Goal: Task Accomplishment & Management: Complete application form

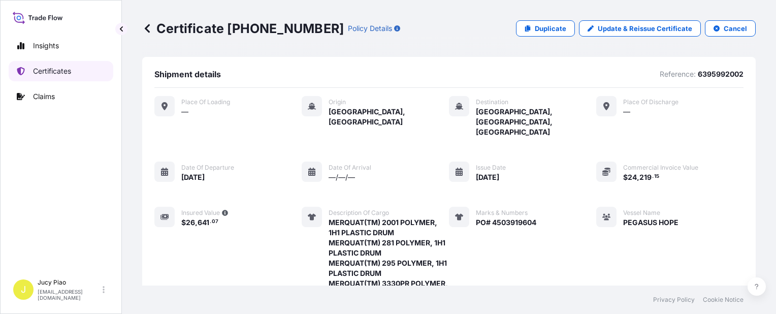
scroll to position [405, 0]
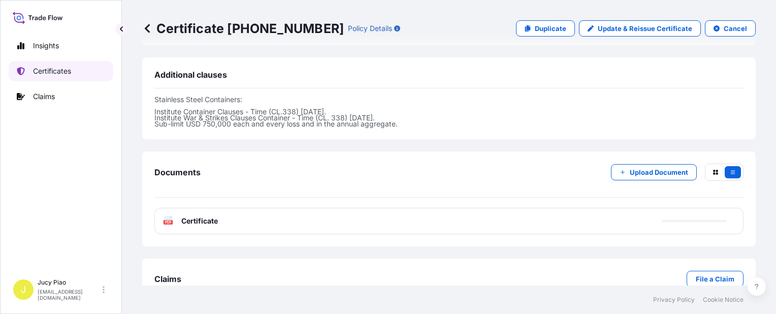
click at [70, 67] on p "Certificates" at bounding box center [52, 71] width 38 height 10
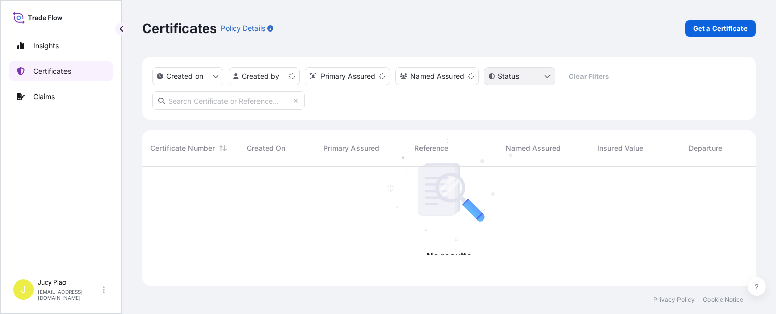
scroll to position [117, 605]
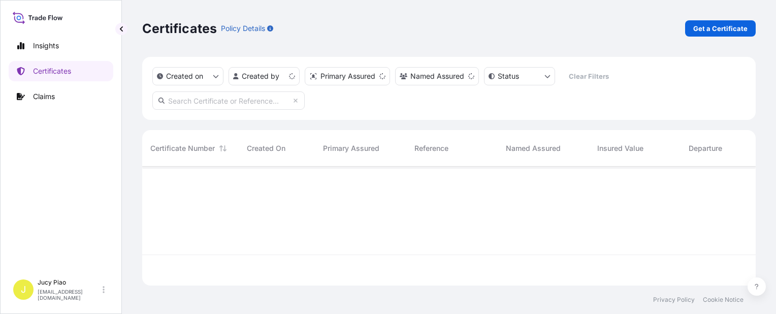
click at [702, 29] on p "Get a Certificate" at bounding box center [720, 28] width 54 height 10
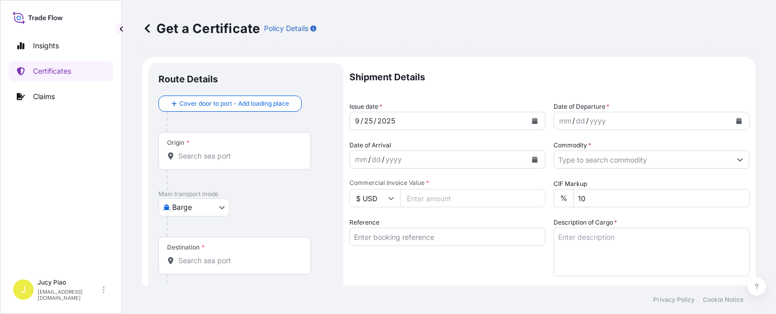
click at [203, 203] on body "Insights Certificates Claims J Jucy Piao [EMAIL_ADDRESS][DOMAIN_NAME] Get a Cer…" at bounding box center [388, 157] width 776 height 314
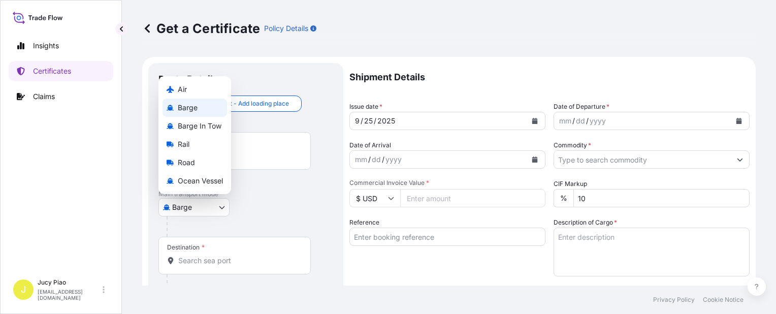
click at [207, 182] on span "Ocean Vessel" at bounding box center [200, 181] width 45 height 10
select select "Ocean Vessel"
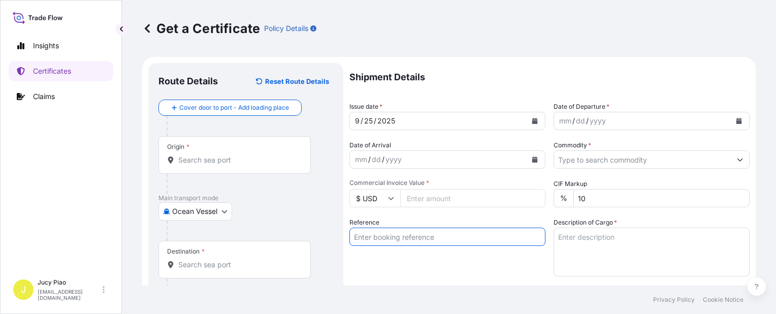
drag, startPoint x: 402, startPoint y: 235, endPoint x: 411, endPoint y: 251, distance: 18.2
click at [402, 235] on input "Reference" at bounding box center [447, 237] width 196 height 18
paste input "SNLFSHTL0201036"
type input "SNLFSHTL0201036"
click at [406, 269] on div "Reference SNLFSHTL0201036" at bounding box center [447, 246] width 196 height 59
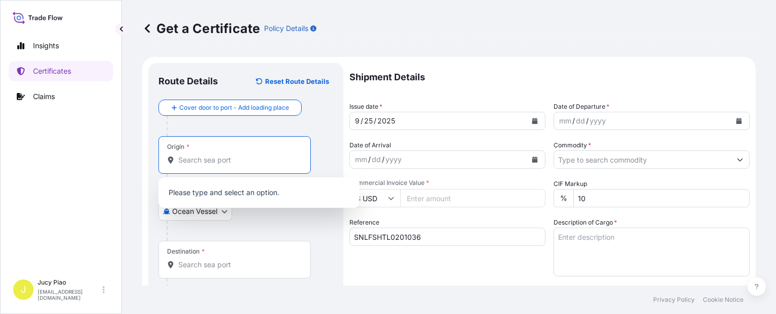
click at [238, 159] on input "Origin *" at bounding box center [238, 160] width 120 height 10
paste input "[GEOGRAPHIC_DATA],"
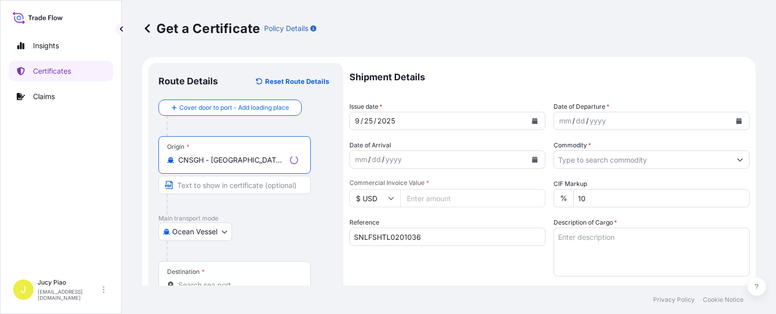
drag, startPoint x: 211, startPoint y: 162, endPoint x: 305, endPoint y: 166, distance: 93.5
click at [305, 166] on div "Origin * CNSGH - [GEOGRAPHIC_DATA], [GEOGRAPHIC_DATA]" at bounding box center [234, 155] width 152 height 38
type input "CNSGH - [GEOGRAPHIC_DATA], [GEOGRAPHIC_DATA]"
click at [263, 188] on input "Text to appear on certificate" at bounding box center [234, 185] width 152 height 18
paste input "[GEOGRAPHIC_DATA], [GEOGRAPHIC_DATA]"
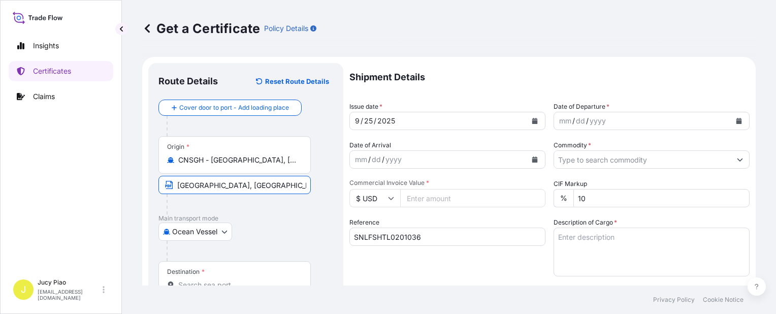
scroll to position [51, 0]
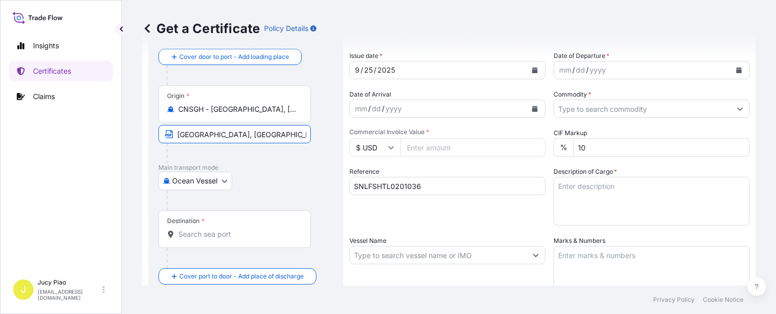
type input "[GEOGRAPHIC_DATA], [GEOGRAPHIC_DATA]"
click at [213, 236] on input "Destination *" at bounding box center [238, 234] width 120 height 10
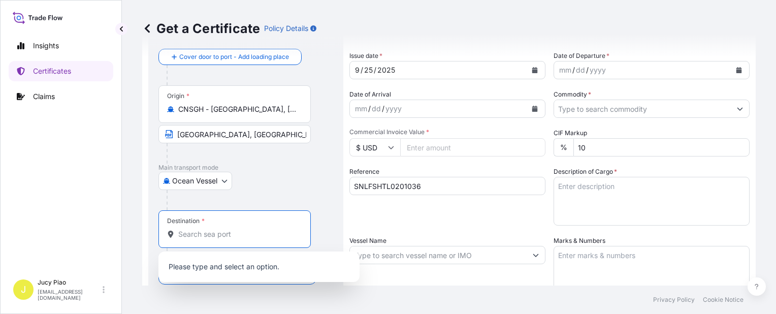
paste input "[GEOGRAPHIC_DATA]"
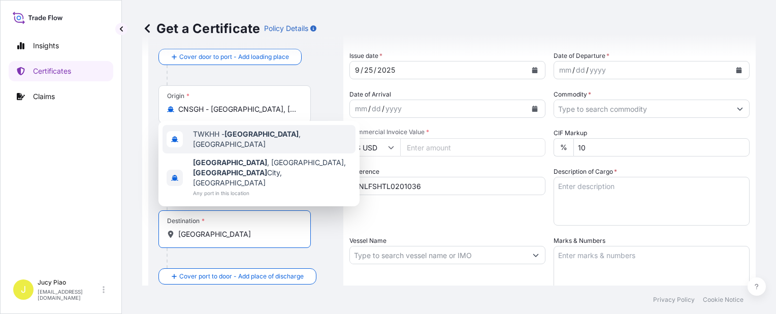
click at [238, 147] on span "TWKHH - [GEOGRAPHIC_DATA] , [GEOGRAPHIC_DATA]" at bounding box center [272, 139] width 158 height 20
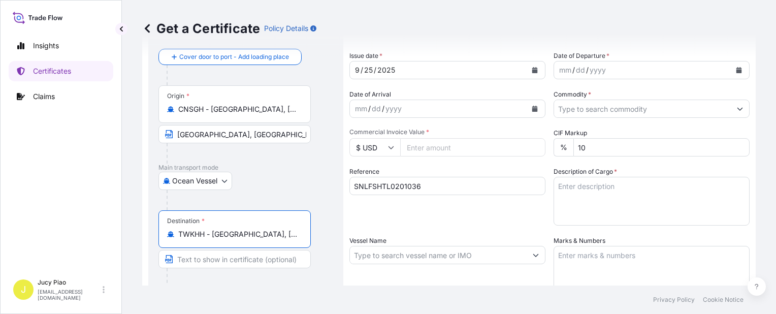
drag, startPoint x: 211, startPoint y: 235, endPoint x: 298, endPoint y: 238, distance: 86.4
click at [298, 238] on div "TWKHH - [GEOGRAPHIC_DATA], [GEOGRAPHIC_DATA]" at bounding box center [234, 234] width 135 height 10
click at [227, 237] on input "TWKHH - [GEOGRAPHIC_DATA], [GEOGRAPHIC_DATA]" at bounding box center [238, 234] width 120 height 10
drag, startPoint x: 213, startPoint y: 234, endPoint x: 318, endPoint y: 236, distance: 105.1
click at [318, 236] on div "Destination * TWKHH - [GEOGRAPHIC_DATA], [GEOGRAPHIC_DATA]" at bounding box center [245, 249] width 175 height 78
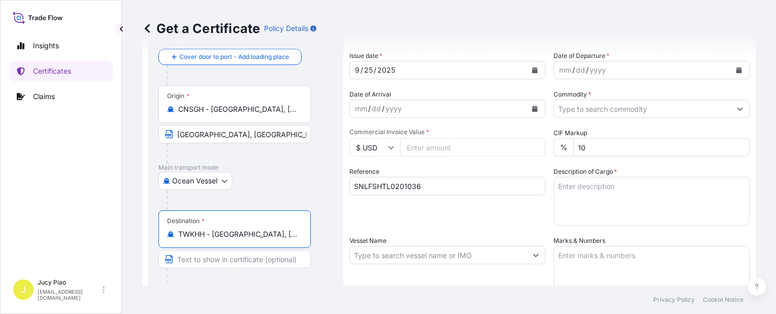
type input "TWKHH - [GEOGRAPHIC_DATA], [GEOGRAPHIC_DATA]"
click at [251, 257] on input "Text to appear on certificate" at bounding box center [234, 259] width 152 height 18
paste input "[GEOGRAPHIC_DATA], [GEOGRAPHIC_DATA]"
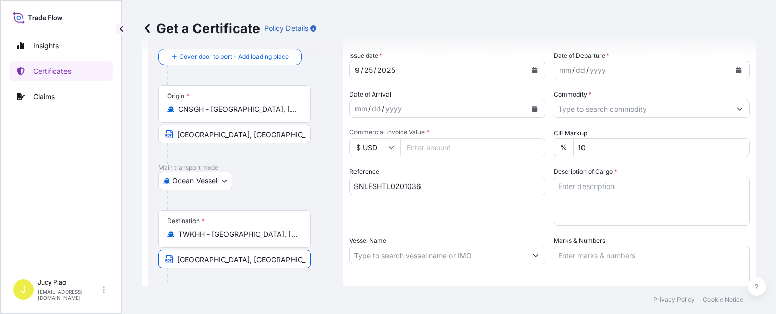
type input "[GEOGRAPHIC_DATA], [GEOGRAPHIC_DATA]"
click at [417, 226] on div "Shipment Details Issue date * [DATE] Date of Departure * mm / dd / yyyy Date of…" at bounding box center [549, 254] width 400 height 484
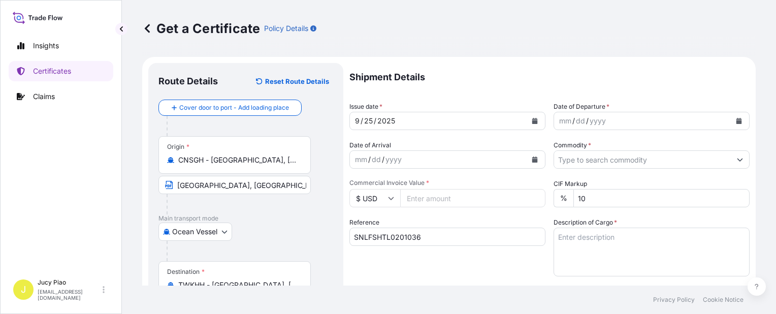
click at [559, 121] on div "mm" at bounding box center [565, 121] width 14 height 12
click at [570, 121] on div "20" at bounding box center [572, 121] width 11 height 12
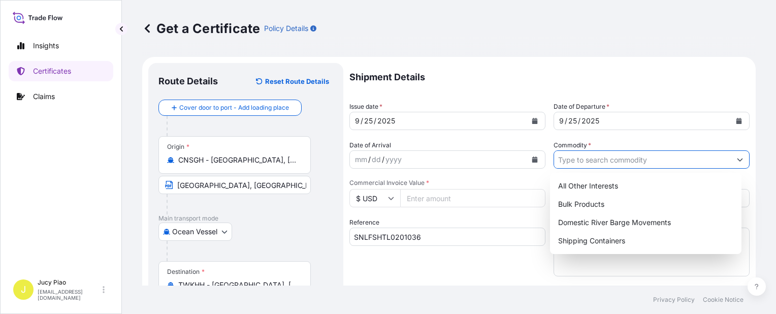
click at [582, 161] on input "Commodity *" at bounding box center [642, 159] width 177 height 18
click at [587, 243] on div "Shipping Containers" at bounding box center [645, 241] width 183 height 18
type input "Shipping Containers"
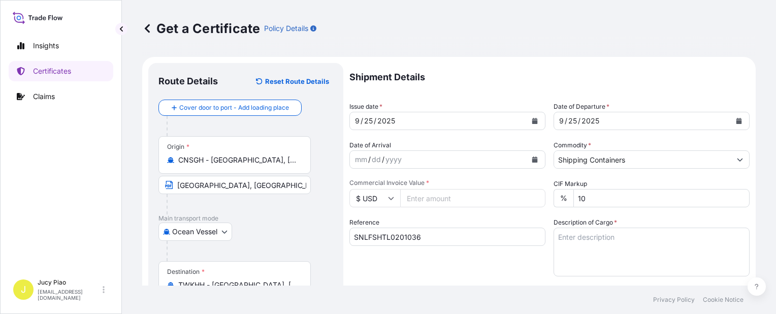
click at [429, 195] on input "Commercial Invoice Value *" at bounding box center [472, 198] width 145 height 18
type input "14925"
click at [617, 251] on textarea "Description of Cargo *" at bounding box center [652, 252] width 196 height 49
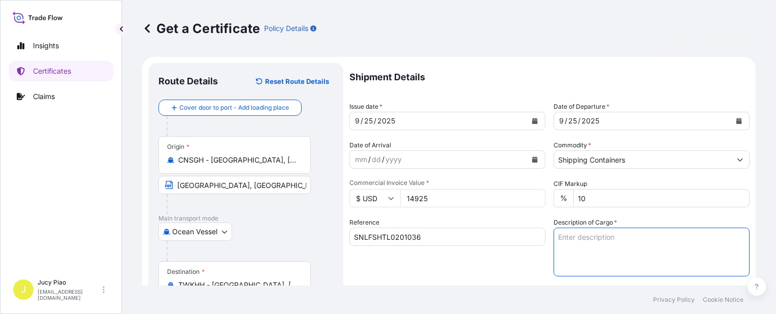
paste textarea "T&L KELCO-CARE(TM) DIUTAN GUM, BAG 1 PALLET (12 BAGS)"
click at [556, 248] on textarea "T&L KELCO-CARE(TM) DIUTAN GUM, BAG 1 PALLET (12 BAGS)" at bounding box center [652, 252] width 196 height 49
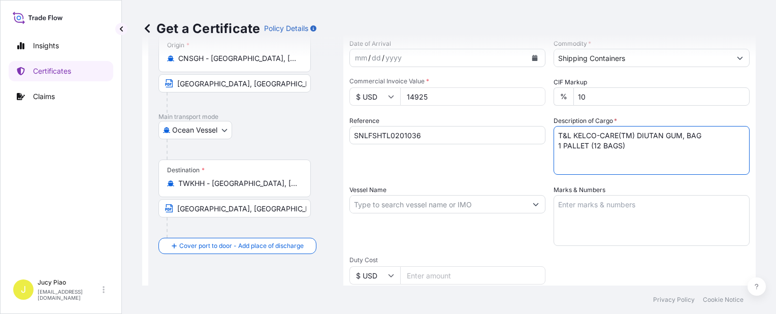
type textarea "T&L KELCO-CARE(TM) DIUTAN GUM, BAG 1 PALLET (12 BAGS)"
click at [640, 219] on textarea "Marks & Numbers" at bounding box center [652, 220] width 196 height 51
paste textarea "TOP RHYME PO: TR-250910-NAS1"
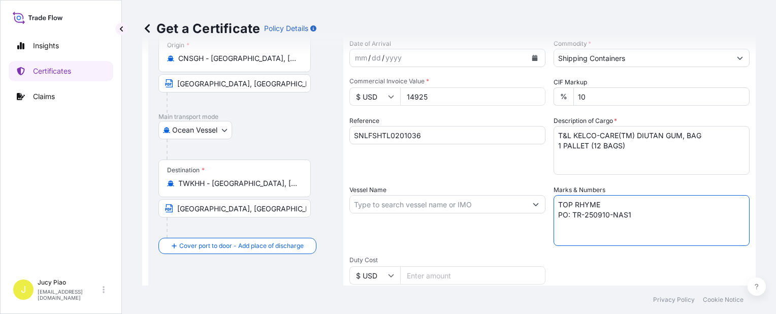
type textarea "TOP RHYME PO: TR-250910-NAS1"
click at [475, 237] on div "Vessel Name" at bounding box center [447, 215] width 196 height 61
click at [392, 205] on input "Vessel Name" at bounding box center [438, 204] width 177 height 18
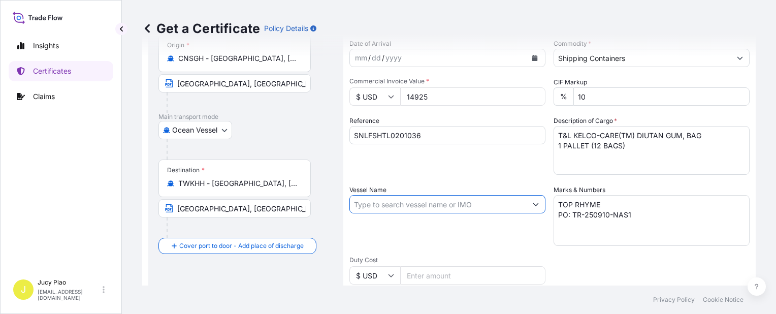
paste input "SITC NINGBO"
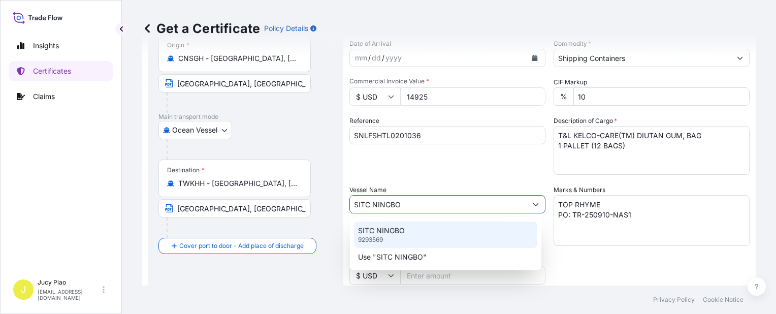
click at [395, 228] on p "SITC NINGBO" at bounding box center [381, 230] width 47 height 10
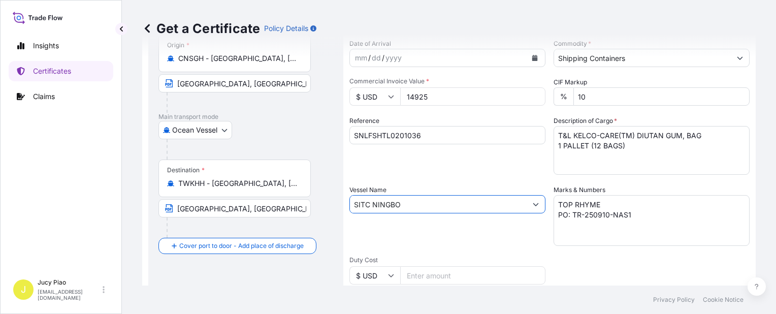
type input "SITC NINGBO"
click at [395, 228] on div "Vessel Name SITC NINGBO" at bounding box center [447, 215] width 196 height 61
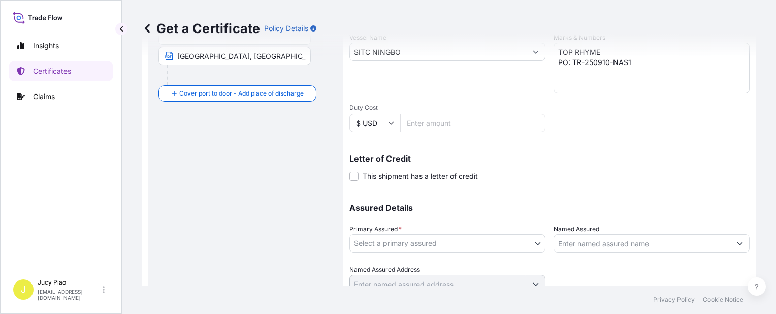
scroll to position [295, 0]
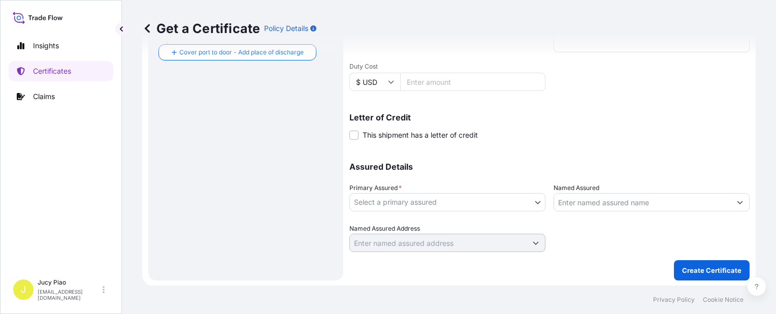
click at [416, 203] on body "0 options available. 2 options available. Insights Certificates Claims J Jucy P…" at bounding box center [388, 157] width 776 height 314
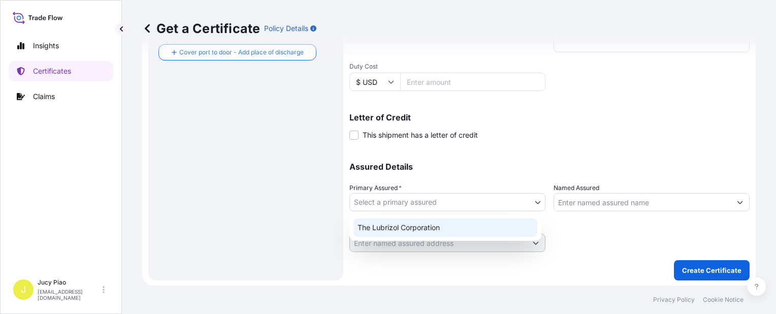
click at [400, 226] on div "The Lubrizol Corporation" at bounding box center [445, 227] width 184 height 18
select select "31566"
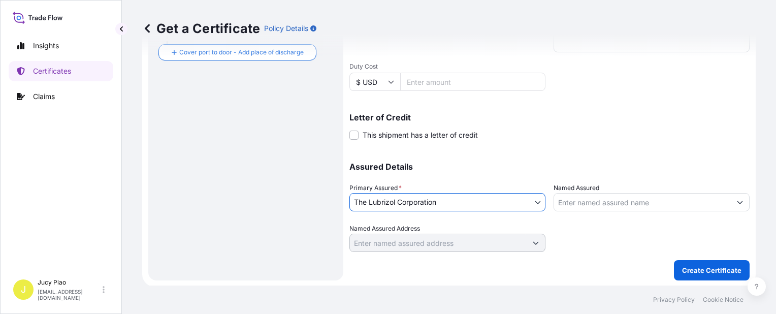
click at [597, 198] on input "Named Assured" at bounding box center [642, 202] width 177 height 18
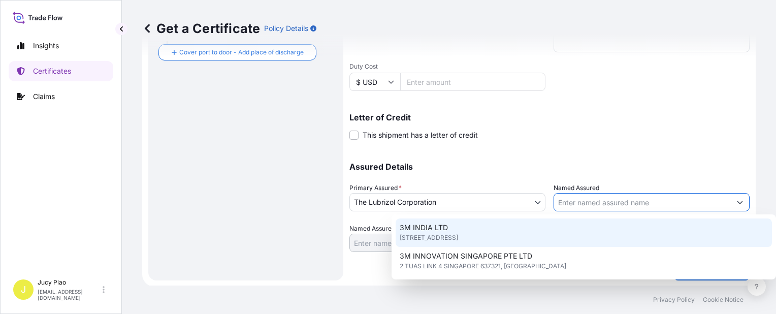
paste input "TOP RHYME INTERNATIONAL CO. LTD."
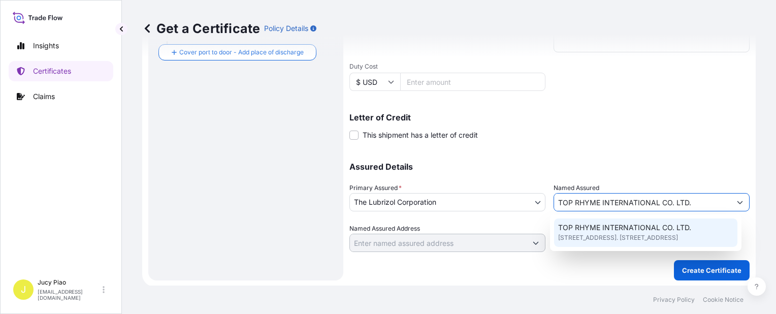
type input "TOP RHYME INTERNATIONAL CO. LTD."
click at [637, 152] on div "Assured Details Primary Assured * The Lubrizol Corporation The Lubrizol Corpora…" at bounding box center [549, 201] width 400 height 102
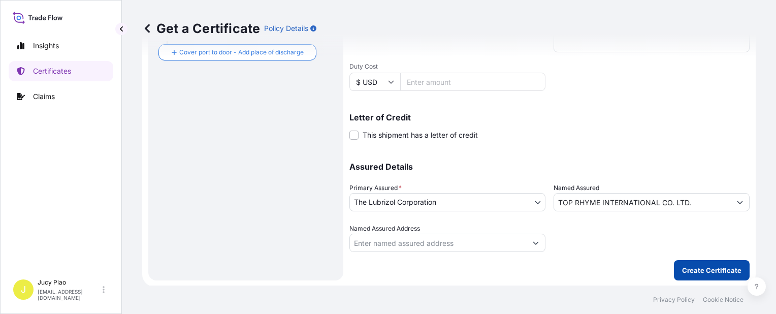
click at [701, 279] on button "Create Certificate" at bounding box center [712, 270] width 76 height 20
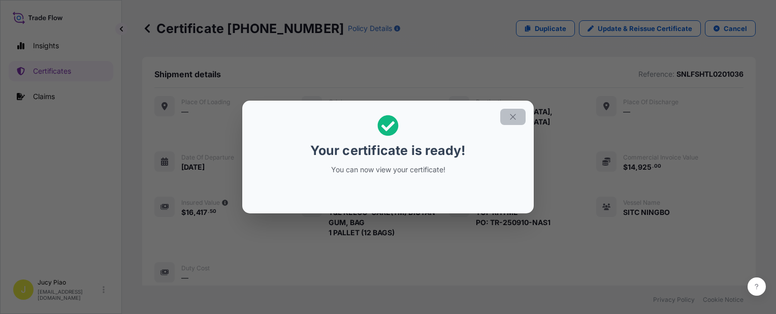
click at [508, 116] on icon "button" at bounding box center [512, 116] width 9 height 9
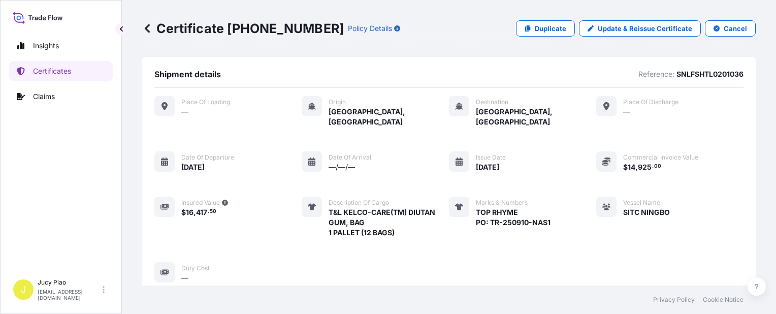
click at [514, 115] on span "[GEOGRAPHIC_DATA], [GEOGRAPHIC_DATA]" at bounding box center [536, 117] width 120 height 20
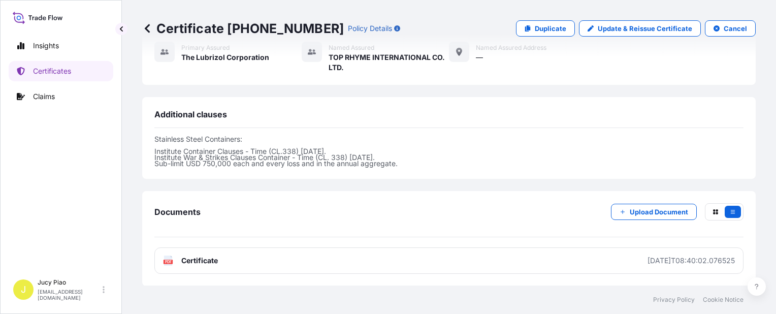
scroll to position [354, 0]
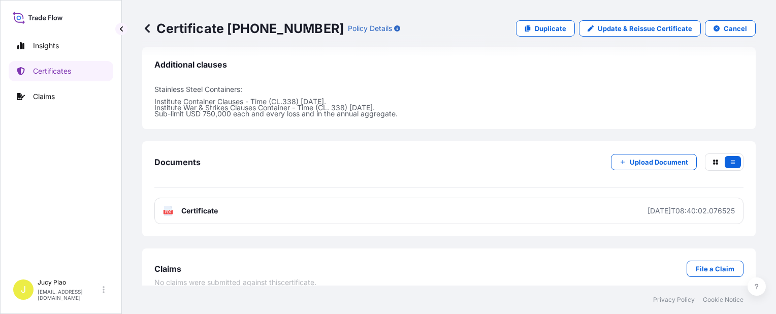
click at [562, 230] on div "Certificate [PHONE_NUMBER] Policy Details Duplicate Update & Reissue Certificat…" at bounding box center [449, 142] width 654 height 285
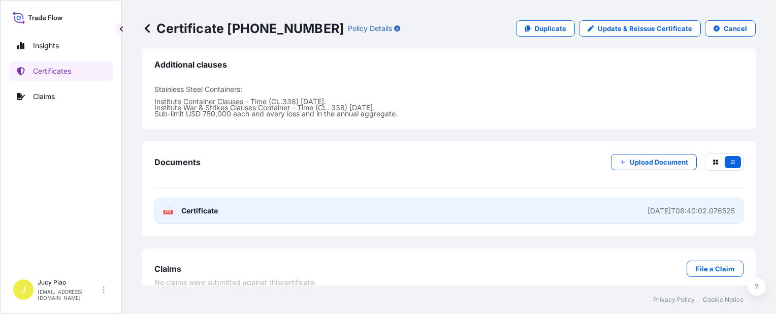
click at [545, 198] on link "PDF Certificate [DATE]T08:40:02.076525" at bounding box center [448, 211] width 589 height 26
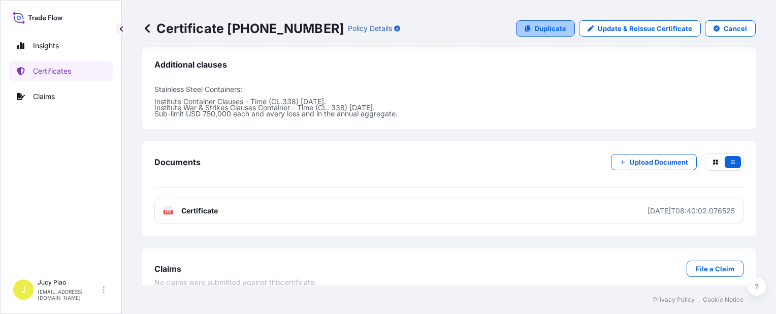
click at [540, 30] on p "Duplicate" at bounding box center [550, 28] width 31 height 10
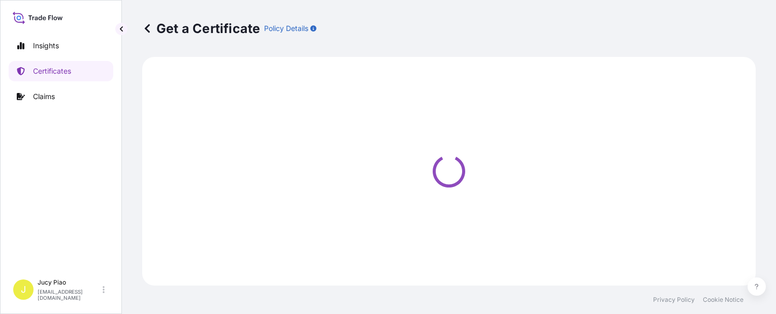
select select "Ocean Vessel"
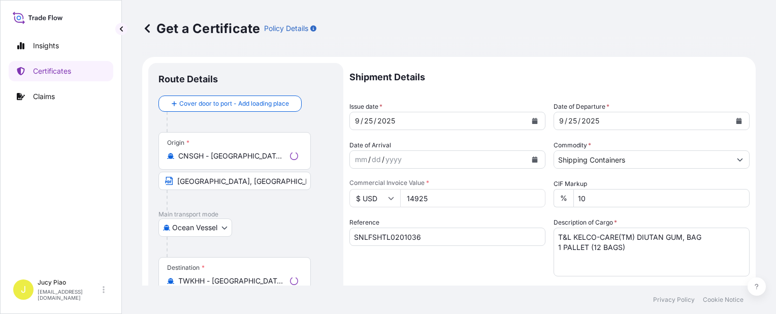
select select "31566"
click at [423, 235] on input "SNLFSHTL0201036" at bounding box center [447, 237] width 196 height 18
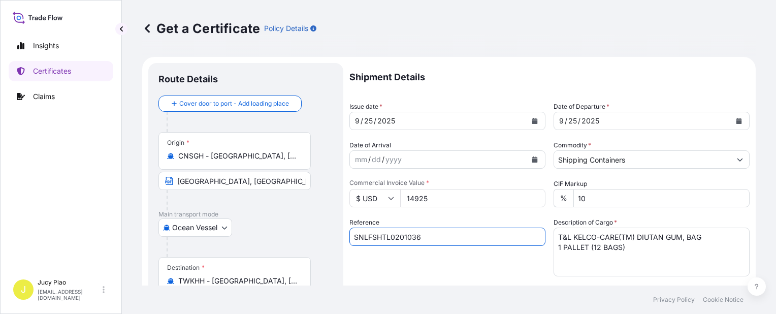
drag, startPoint x: 441, startPoint y: 241, endPoint x: 239, endPoint y: 227, distance: 202.6
click at [239, 227] on form "Route Details Cover door to port - Add loading place Place of loading Road / [G…" at bounding box center [448, 319] width 613 height 525
paste input "5"
type input "SNLFSHTL0201035"
click at [432, 266] on div "Reference SNLFSHTL0201035" at bounding box center [447, 246] width 196 height 59
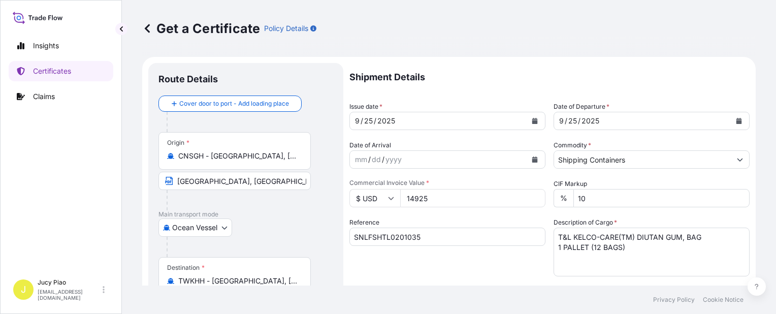
click at [605, 251] on textarea "T&L KELCO-CARE(TM) DIUTAN GUM, BAG 1 PALLET (12 BAGS)" at bounding box center [652, 252] width 196 height 49
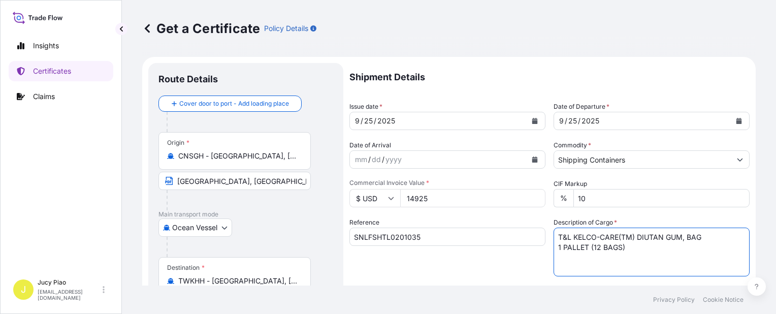
drag, startPoint x: 648, startPoint y: 251, endPoint x: 496, endPoint y: 214, distance: 156.3
click at [504, 219] on div "Shipment Details Issue date * [DATE] Date of Departure * [DATE] Date of Arrival…" at bounding box center [549, 305] width 400 height 484
paste textarea "MERQUAT(TM) 3330PR POLYMER, 1H1 PLASTIC DRU MERQUAT(TM) 550PR POLYMER, 1H1 PLAS…"
drag, startPoint x: 552, startPoint y: 244, endPoint x: 565, endPoint y: 246, distance: 12.9
click at [554, 244] on textarea "T&L KELCO-CARE(TM) DIUTAN GUM, BAG 1 PALLET (12 BAGS)" at bounding box center [652, 252] width 196 height 49
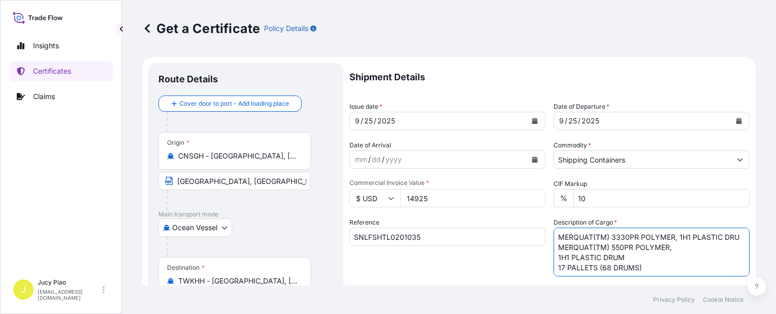
scroll to position [11, 0]
click at [554, 256] on textarea "T&L KELCO-CARE(TM) DIUTAN GUM, BAG 1 PALLET (12 BAGS)" at bounding box center [652, 252] width 196 height 49
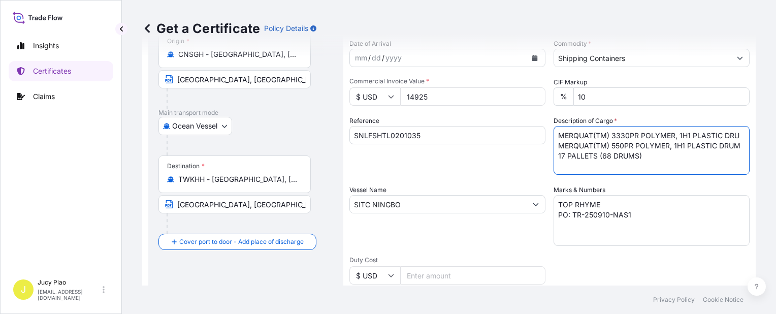
scroll to position [152, 0]
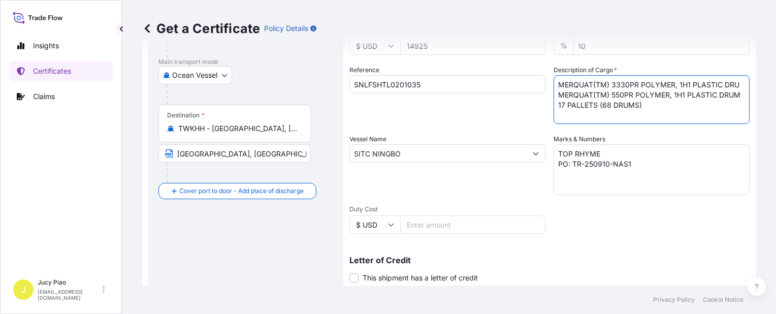
type textarea "MERQUAT(TM) 3330PR POLYMER, 1H1 PLASTIC DRU MERQUAT(TM) 550PR POLYMER, 1H1 PLAS…"
click at [601, 221] on div "Shipment Details Issue date * [DATE] Date of Departure * [DATE] Date of Arrival…" at bounding box center [549, 153] width 400 height 484
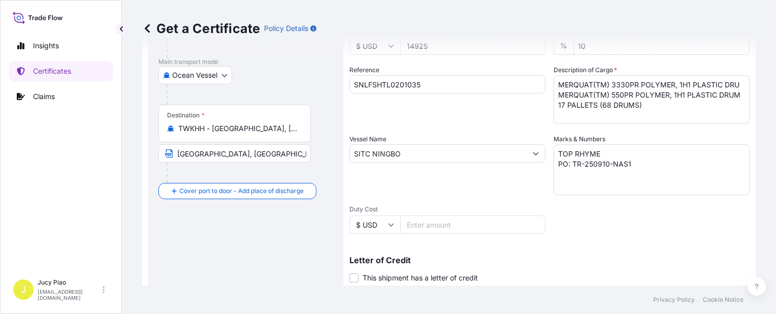
click at [490, 124] on div "Shipment Details Issue date * [DATE] Date of Departure * [DATE] Date of Arrival…" at bounding box center [549, 153] width 400 height 484
click at [465, 172] on div "Vessel Name SITC NINGBO" at bounding box center [447, 164] width 196 height 61
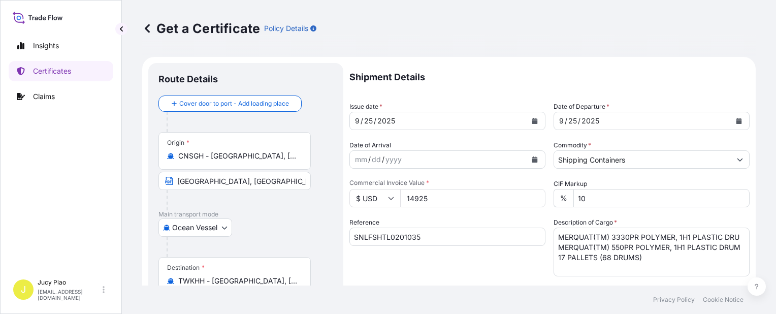
click at [441, 200] on input "14925" at bounding box center [472, 198] width 145 height 18
click at [376, 194] on div "$ USD 14925" at bounding box center [447, 198] width 196 height 18
click at [426, 200] on input "17487.24" at bounding box center [472, 198] width 145 height 18
click at [442, 198] on input "17487.24" at bounding box center [472, 198] width 145 height 18
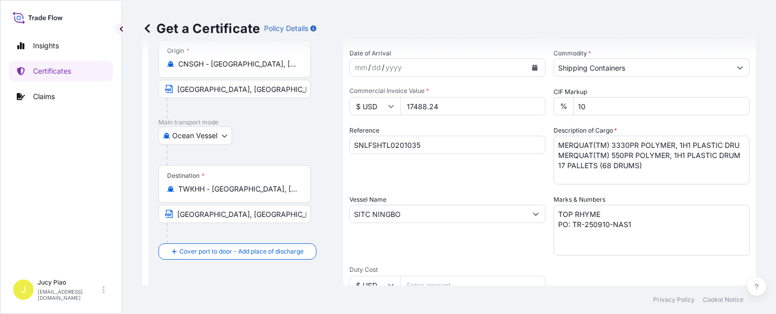
scroll to position [295, 0]
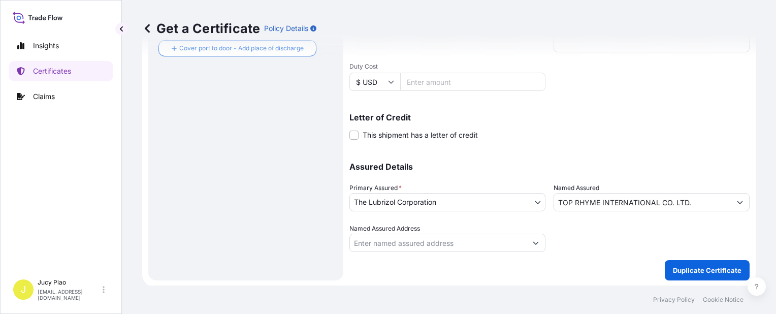
type input "17488.24"
click at [721, 270] on p "Duplicate Certificate" at bounding box center [707, 270] width 69 height 10
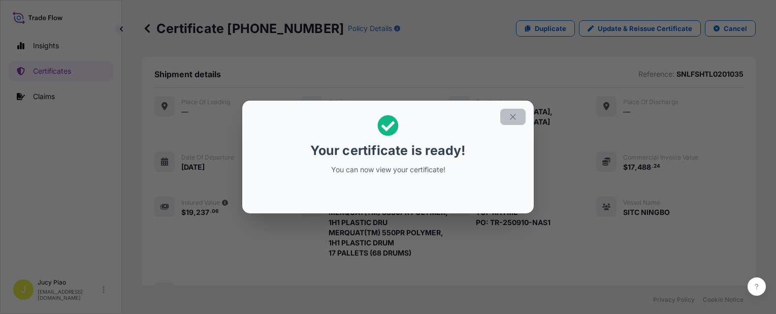
click at [510, 117] on icon "button" at bounding box center [512, 116] width 9 height 9
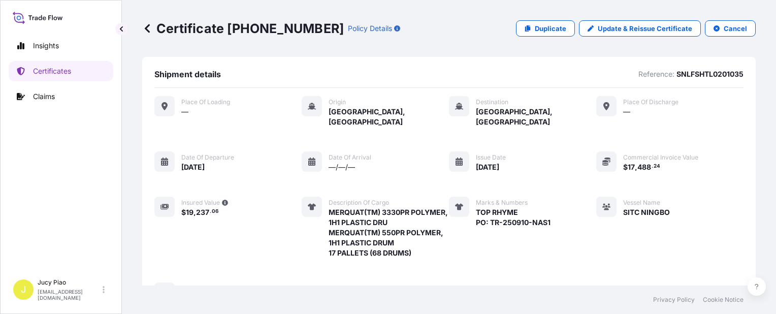
click at [542, 228] on div "Marks & Numbers TOP RHYME PO: TR-250910-NAS1" at bounding box center [500, 227] width 102 height 61
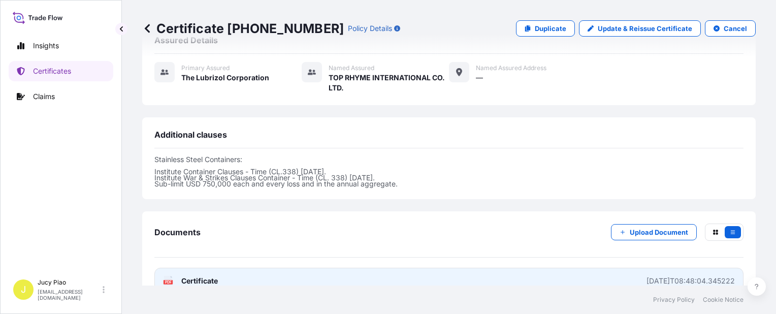
scroll to position [375, 0]
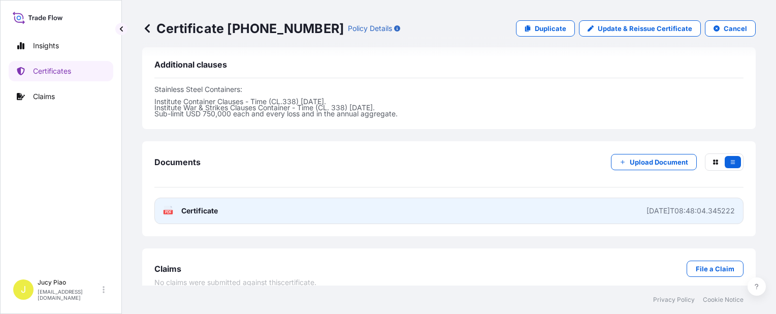
click at [536, 207] on link "PDF Certificate [DATE]T08:48:04.345222" at bounding box center [448, 211] width 589 height 26
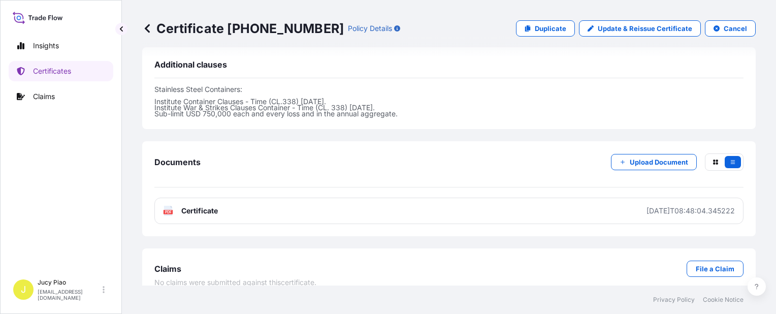
click at [54, 82] on div "Insights Certificates Claims" at bounding box center [61, 149] width 105 height 247
click at [57, 75] on p "Certificates" at bounding box center [52, 71] width 38 height 10
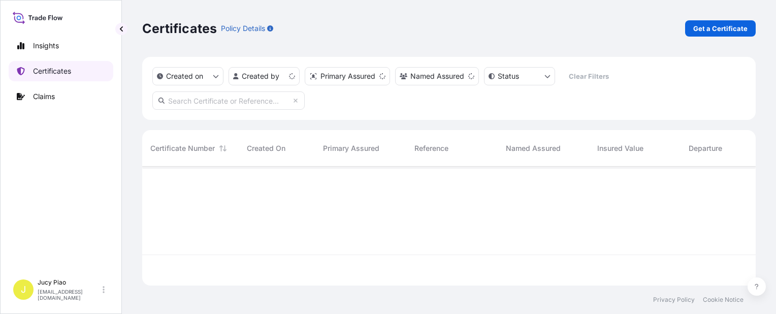
scroll to position [117, 605]
click at [705, 25] on p "Get a Certificate" at bounding box center [720, 28] width 54 height 10
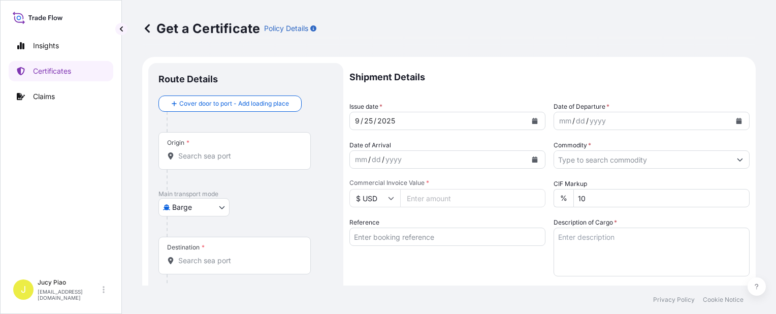
click at [202, 200] on body "Insights Certificates Claims J Jucy Piao [EMAIL_ADDRESS][DOMAIN_NAME] Get a Cer…" at bounding box center [388, 157] width 776 height 314
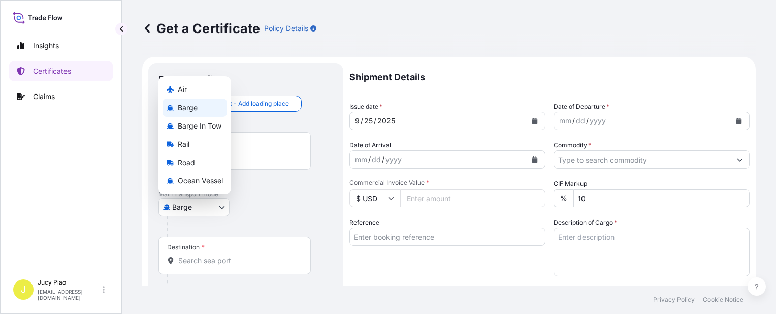
click at [206, 184] on span "Ocean Vessel" at bounding box center [200, 181] width 45 height 10
select select "Ocean Vessel"
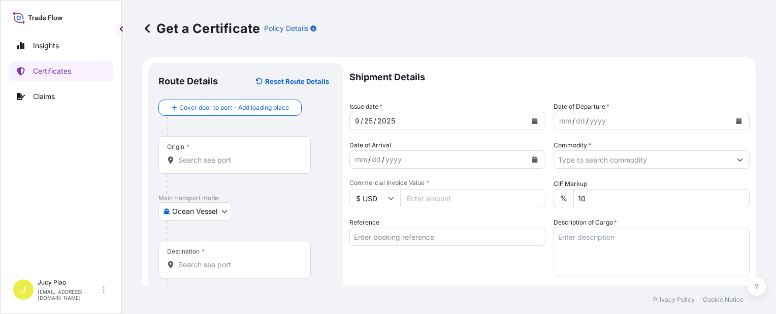
click at [251, 200] on p "Main transport mode" at bounding box center [245, 198] width 175 height 8
click at [396, 239] on input "Reference" at bounding box center [447, 237] width 196 height 18
paste input "SNLFSHJL02EJ684"
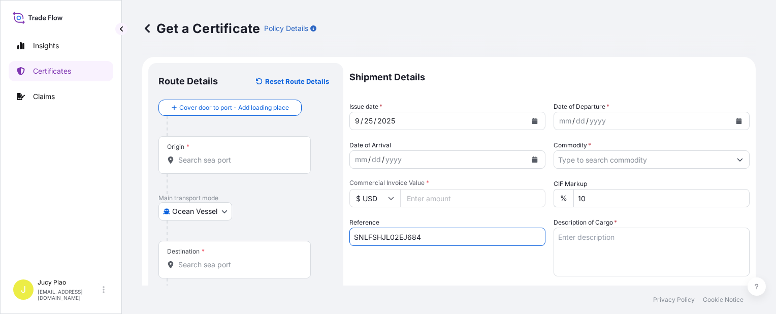
type input "SNLFSHJL02EJ684"
click at [390, 268] on div "Reference SNLFSHJL02EJ684" at bounding box center [447, 246] width 196 height 59
click at [233, 161] on input "Origin *" at bounding box center [238, 160] width 120 height 10
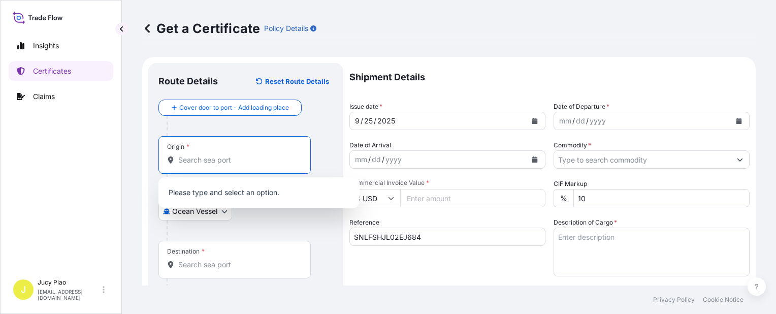
paste input "[GEOGRAPHIC_DATA],"
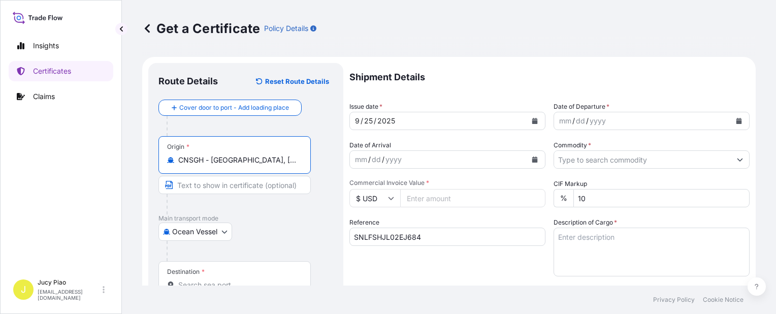
drag, startPoint x: 228, startPoint y: 163, endPoint x: 309, endPoint y: 174, distance: 82.0
click at [309, 174] on div "Origin * CNSGH - [GEOGRAPHIC_DATA], [GEOGRAPHIC_DATA]" at bounding box center [245, 175] width 175 height 78
type input "CNSGH - [GEOGRAPHIC_DATA], [GEOGRAPHIC_DATA]"
click at [250, 192] on input "Text to appear on certificate" at bounding box center [234, 185] width 152 height 18
paste input "[GEOGRAPHIC_DATA], [GEOGRAPHIC_DATA]"
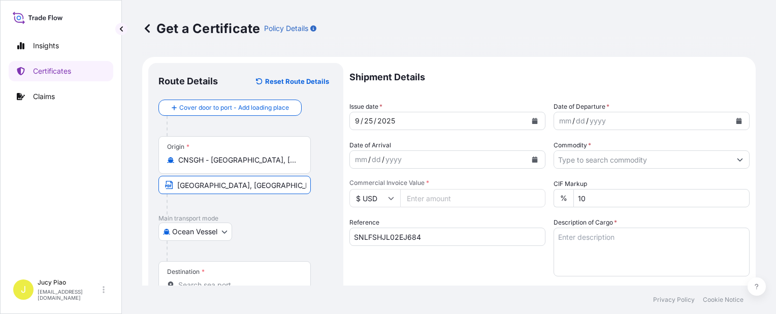
scroll to position [51, 0]
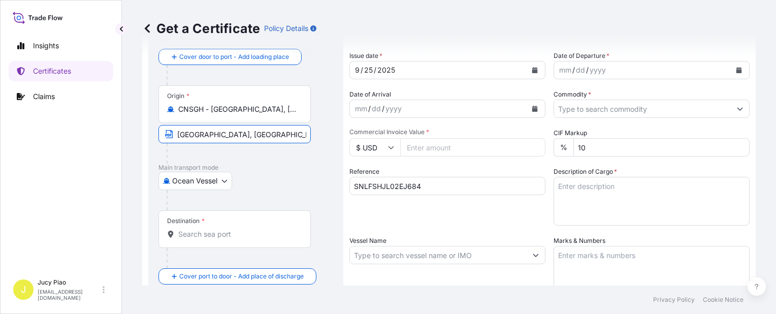
type input "[GEOGRAPHIC_DATA], [GEOGRAPHIC_DATA]"
click at [247, 235] on input "Destination *" at bounding box center [238, 234] width 120 height 10
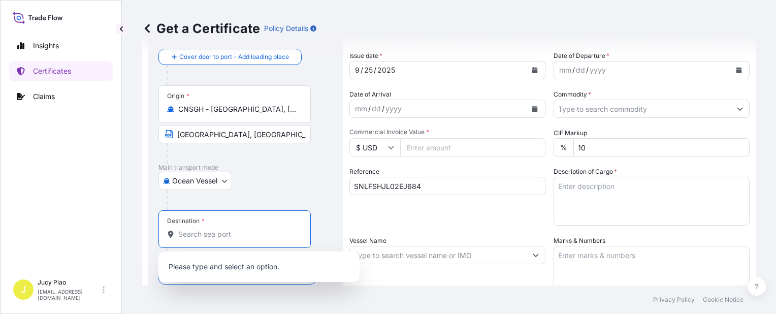
paste input "[GEOGRAPHIC_DATA]"
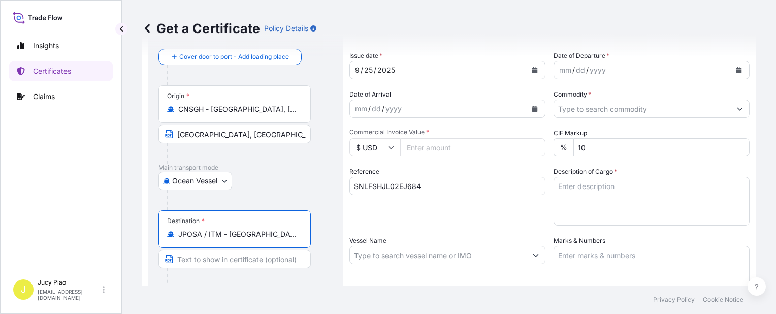
drag, startPoint x: 233, startPoint y: 234, endPoint x: 305, endPoint y: 240, distance: 71.9
click at [305, 240] on div "Destination * JPOSA / ITM - [GEOGRAPHIC_DATA], [GEOGRAPHIC_DATA]" at bounding box center [234, 229] width 152 height 38
type input "JPOSA / ITM - [GEOGRAPHIC_DATA], [GEOGRAPHIC_DATA]"
click at [250, 253] on input "Text to appear on certificate" at bounding box center [234, 259] width 152 height 18
paste input "[GEOGRAPHIC_DATA], [GEOGRAPHIC_DATA]"
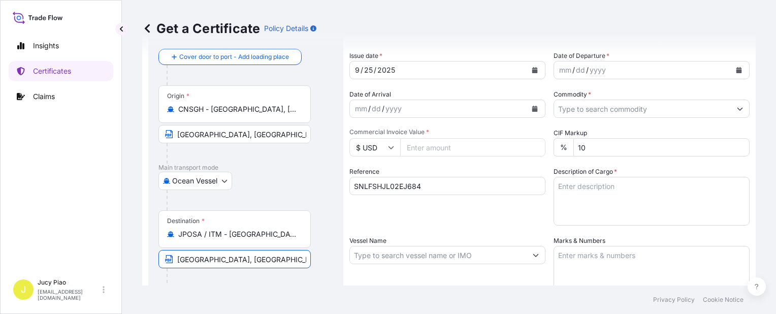
type input "[GEOGRAPHIC_DATA], [GEOGRAPHIC_DATA]"
click at [325, 177] on div "Ocean Vessel Air Barge Barge in Tow Rail Road [GEOGRAPHIC_DATA]" at bounding box center [245, 181] width 175 height 18
click at [370, 69] on div "25" at bounding box center [368, 70] width 11 height 12
click at [368, 69] on div "25" at bounding box center [368, 70] width 11 height 12
click at [564, 72] on div "mm" at bounding box center [565, 70] width 14 height 12
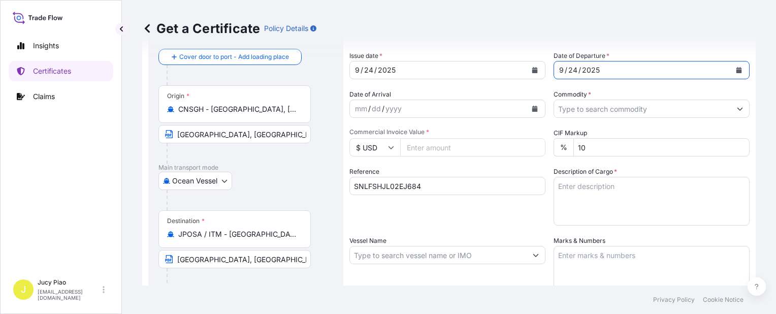
click at [598, 113] on input "Commodity *" at bounding box center [642, 109] width 177 height 18
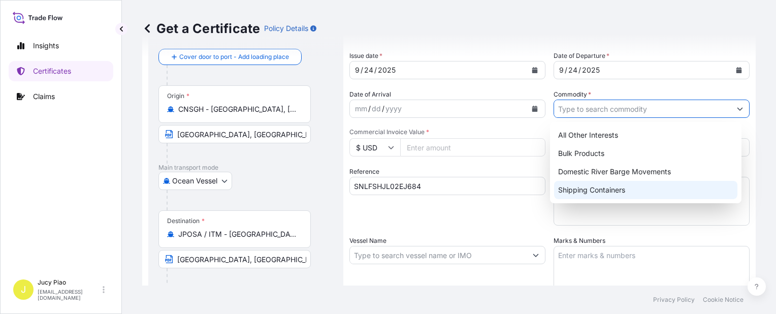
click at [575, 191] on div "Shipping Containers" at bounding box center [645, 190] width 183 height 18
type input "Shipping Containers"
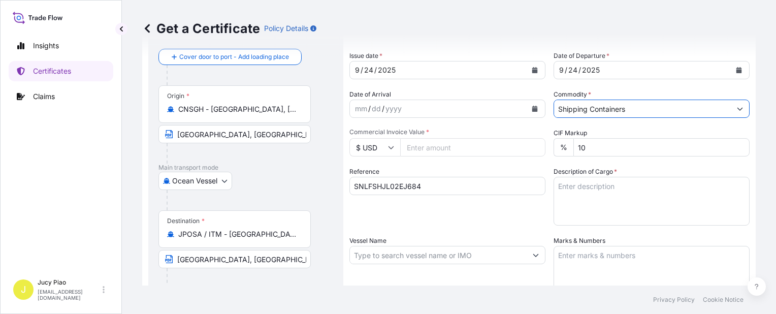
click at [380, 149] on input "$ USD" at bounding box center [374, 147] width 51 height 18
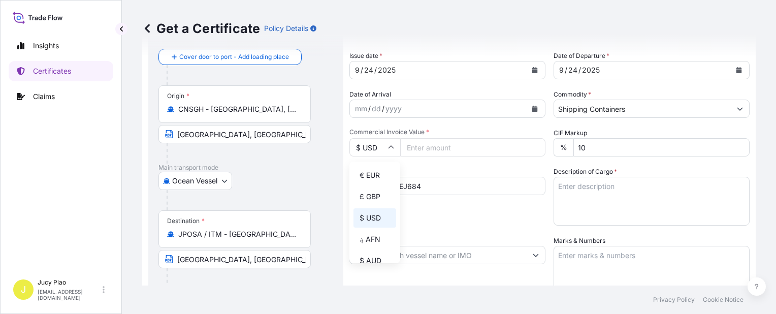
scroll to position [152, 0]
click at [370, 246] on div "¥ JPY" at bounding box center [374, 235] width 43 height 19
type input "¥ JPY"
click at [431, 143] on input "Commercial Invoice Value *" at bounding box center [472, 147] width 145 height 18
paste input "5815680"
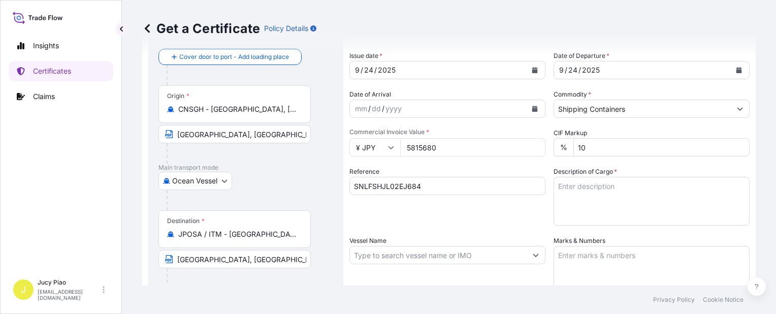
type input "5815680"
click at [629, 193] on textarea "Description of Cargo *" at bounding box center [652, 201] width 196 height 49
click at [573, 196] on textarea "Description of Cargo *" at bounding box center [652, 201] width 196 height 49
paste textarea "MERQUAT(TM) PLUS 3330 POLYMER, 1H1 PL DRUM MERQUAT(TM) 3330PR POLYMER, 1H1 PLAS…"
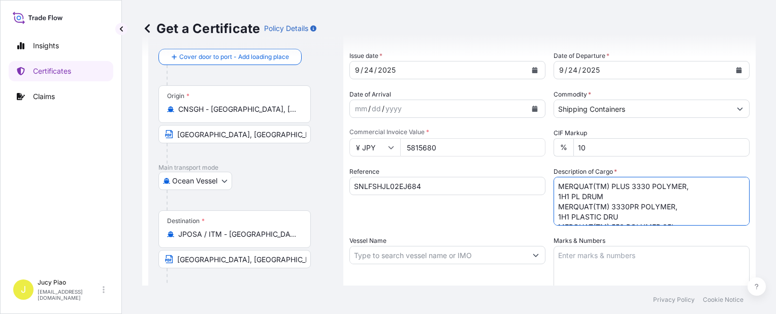
scroll to position [108, 0]
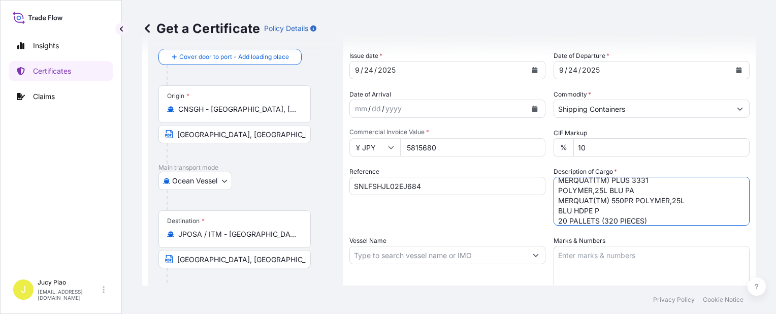
click at [556, 212] on textarea "MERQUAT(TM) PLUS 3330 POLYMER, 1H1 PL DRUM MERQUAT(TM) 3330PR POLYMER, 1H1 PLAS…" at bounding box center [652, 201] width 196 height 49
click at [554, 194] on textarea "MERQUAT(TM) PLUS 3330 POLYMER, 1H1 PL DRUM MERQUAT(TM) 3330PR POLYMER, 1H1 PLAS…" at bounding box center [652, 201] width 196 height 49
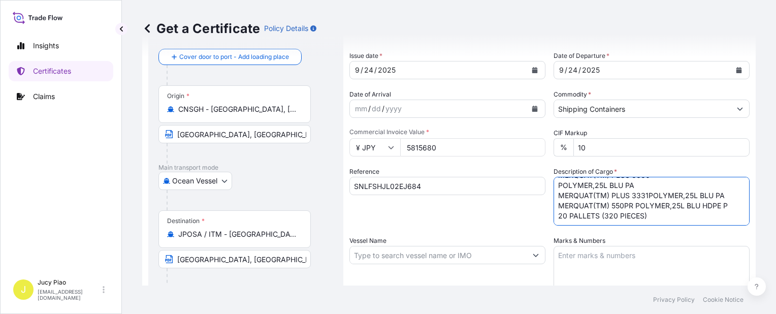
scroll to position [92, 0]
click at [555, 185] on textarea "MERQUAT(TM) PLUS 3330 POLYMER, 1H1 PL DRUM MERQUAT(TM) 3330PR POLYMER, 1H1 PLAS…" at bounding box center [652, 201] width 196 height 49
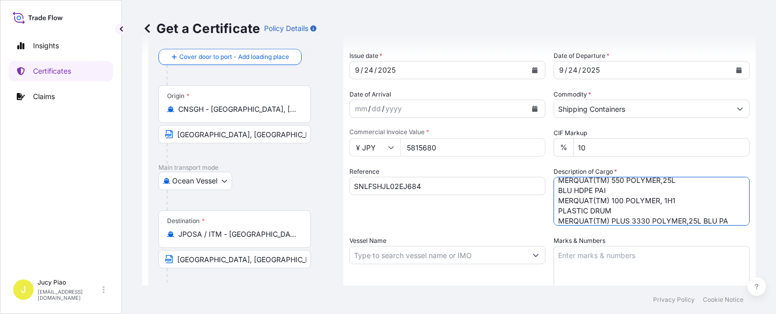
click at [554, 209] on textarea "MERQUAT(TM) PLUS 3330 POLYMER, 1H1 PL DRUM MERQUAT(TM) 3330PR POLYMER, 1H1 PLAS…" at bounding box center [652, 201] width 196 height 49
click at [556, 191] on textarea "MERQUAT(TM) PLUS 3330 POLYMER, 1H1 PL DRUM MERQUAT(TM) 3330PR POLYMER, 1H1 PLAS…" at bounding box center [652, 201] width 196 height 49
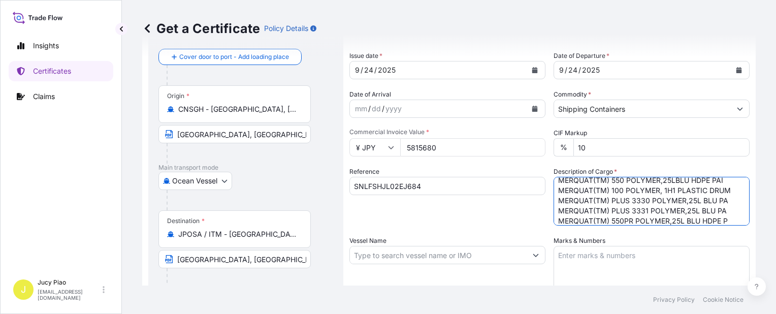
scroll to position [37, 0]
click at [554, 183] on textarea "MERQUAT(TM) PLUS 3330 POLYMER, 1H1 PL DRUM MERQUAT(TM) 3330PR POLYMER, 1H1 PLAS…" at bounding box center [652, 201] width 196 height 49
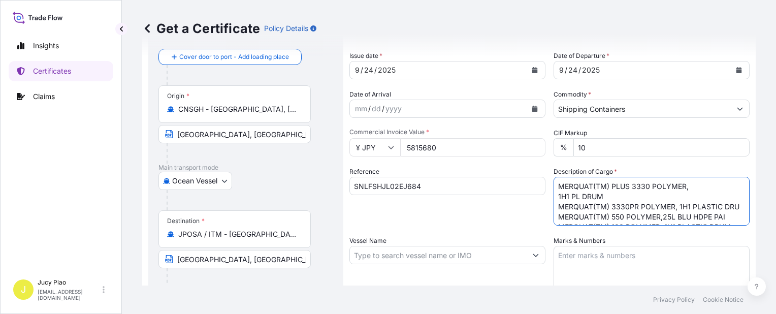
click at [554, 198] on textarea "MERQUAT(TM) PLUS 3330 POLYMER, 1H1 PL DRUM MERQUAT(TM) 3330PR POLYMER, 1H1 PLAS…" at bounding box center [652, 201] width 196 height 49
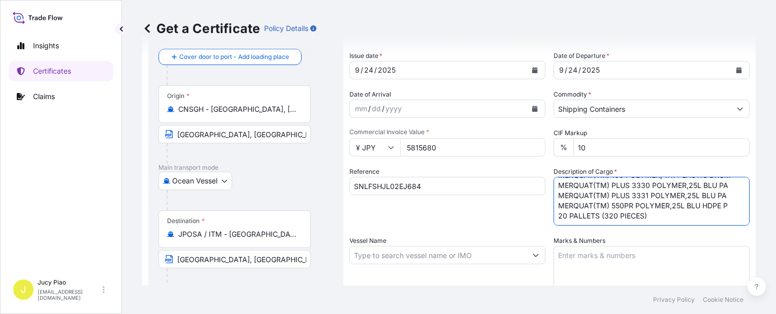
scroll to position [102, 0]
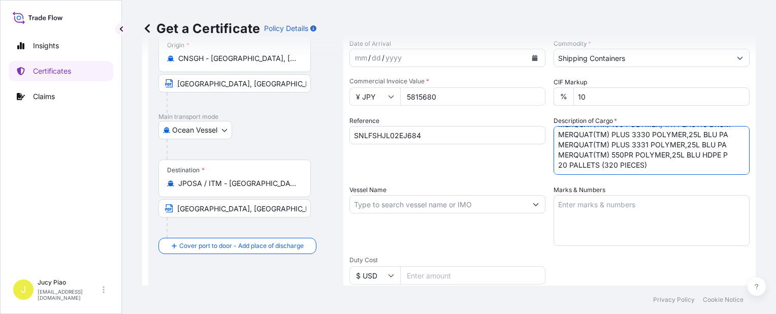
type textarea "MERQUAT(TM) PLUS 3330 POLYMER, 1H1 PL DRUM MERQUAT(TM) 3330PR POLYMER, 1H1 PLAS…"
click at [587, 205] on textarea "Marks & Numbers" at bounding box center [652, 220] width 196 height 51
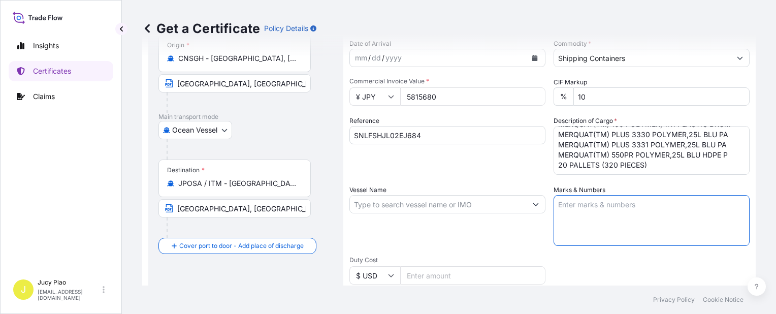
paste textarea "LUBRIZOL 502506000779"
type textarea "LUBRIZOL 502506000779"
click at [372, 206] on input "Vessel Name" at bounding box center [438, 204] width 177 height 18
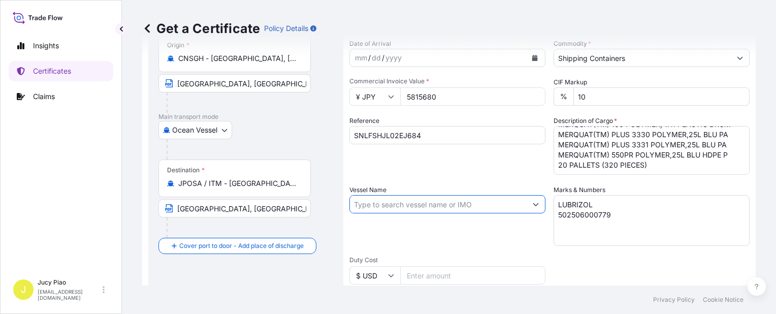
paste input "HECAN"
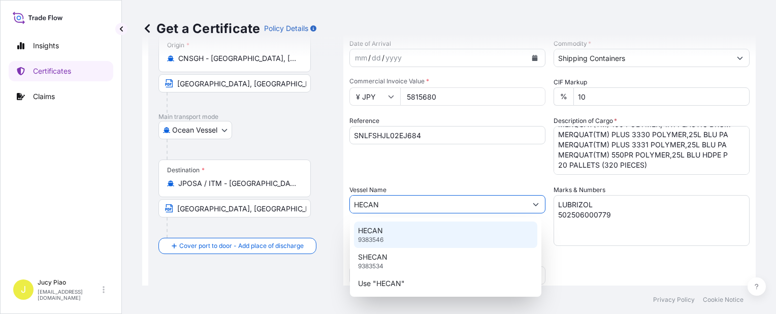
click at [376, 233] on p "HECAN" at bounding box center [370, 230] width 25 height 10
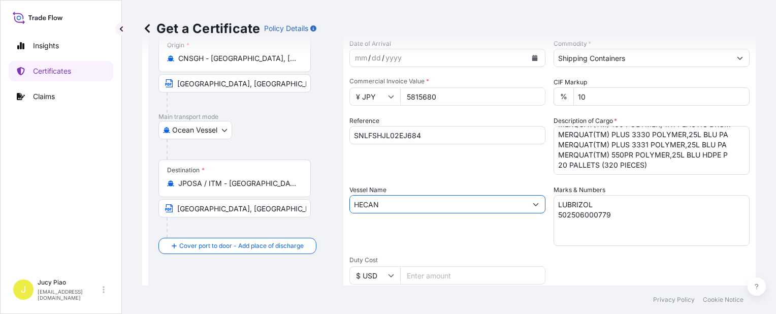
type input "HECAN"
click at [481, 177] on div "Shipment Details Issue date * [DATE] Date of Departure * [DATE] Date of Arrival…" at bounding box center [549, 203] width 400 height 484
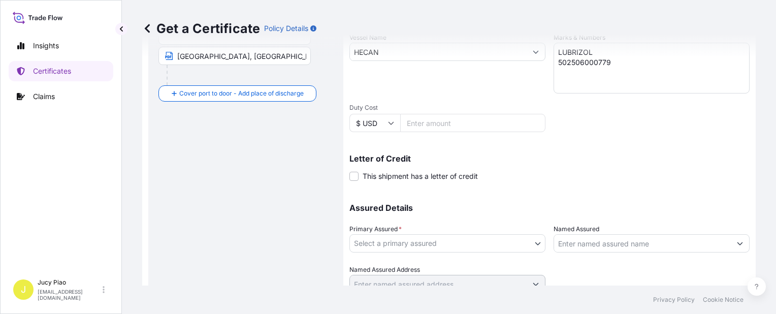
scroll to position [295, 0]
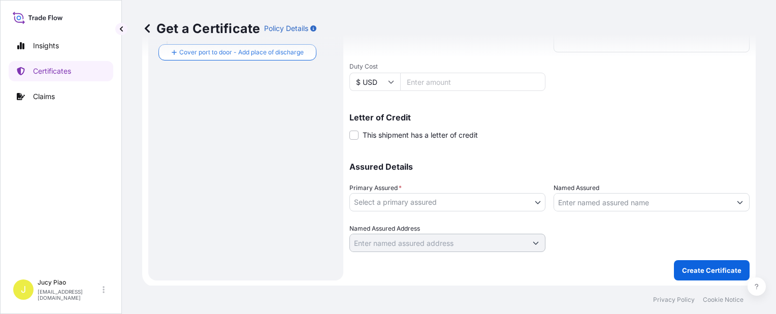
click at [480, 202] on body "Insights Certificates Claims J Jucy Piao [EMAIL_ADDRESS][DOMAIN_NAME] Get a Cer…" at bounding box center [388, 157] width 776 height 314
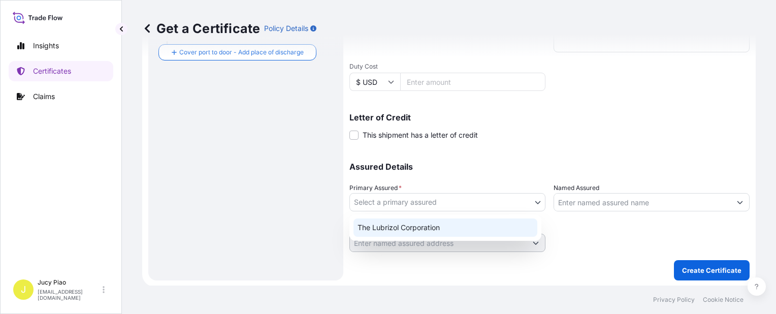
click at [476, 224] on div "The Lubrizol Corporation" at bounding box center [445, 227] width 184 height 18
select select "31566"
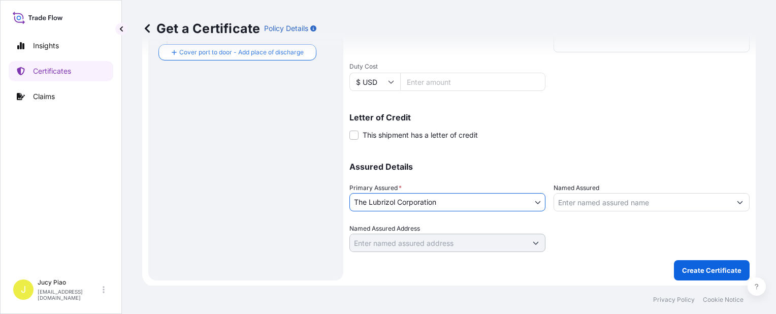
click at [627, 198] on input "Named Assured" at bounding box center [642, 202] width 177 height 18
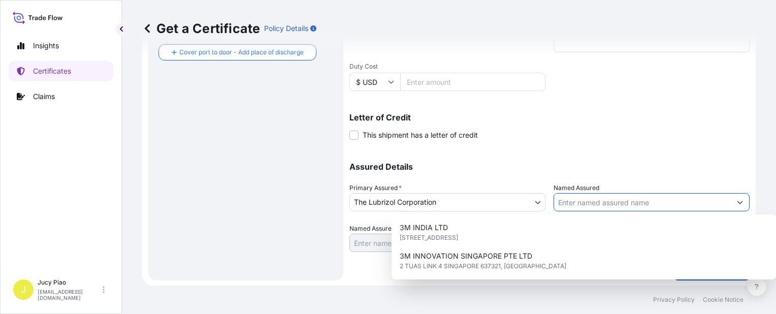
click at [582, 205] on input "Named Assured" at bounding box center [642, 202] width 177 height 18
paste input "MATSUMOTO TRADING CO LTD"
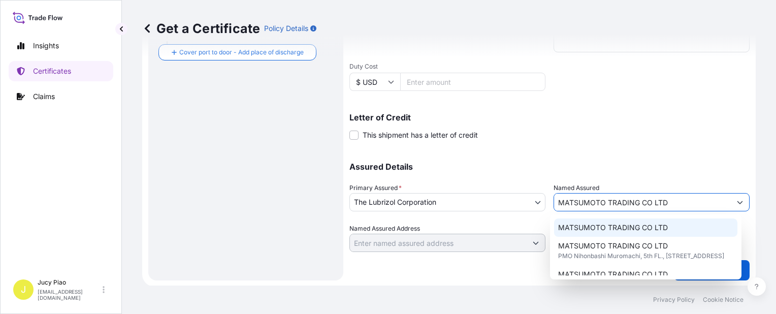
click at [604, 221] on div "MATSUMOTO TRADING CO LTD" at bounding box center [645, 227] width 183 height 18
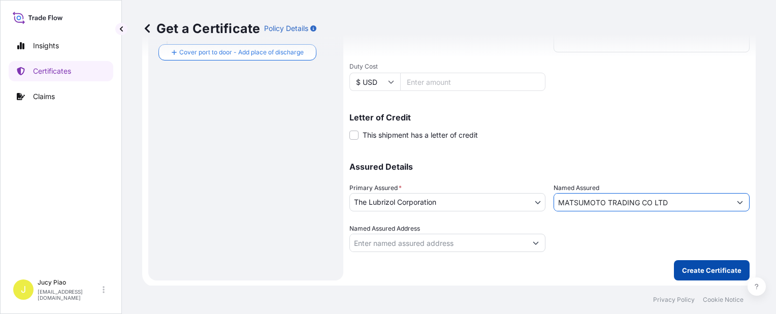
type input "MATSUMOTO TRADING CO LTD"
click at [714, 275] on button "Create Certificate" at bounding box center [712, 270] width 76 height 20
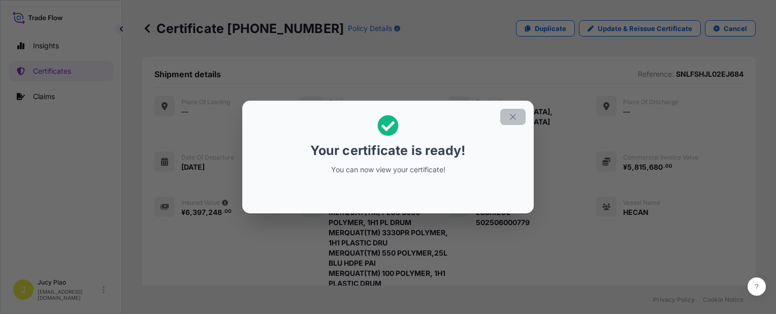
click at [513, 118] on icon "button" at bounding box center [512, 116] width 9 height 9
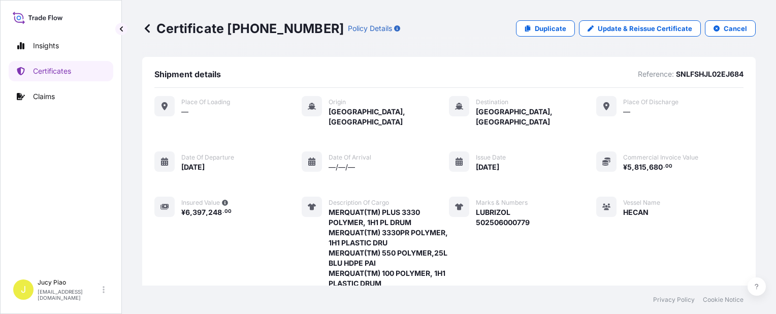
click at [553, 170] on div "Place of Loading — Origin [GEOGRAPHIC_DATA], [GEOGRAPHIC_DATA] Destination [GEO…" at bounding box center [448, 250] width 589 height 309
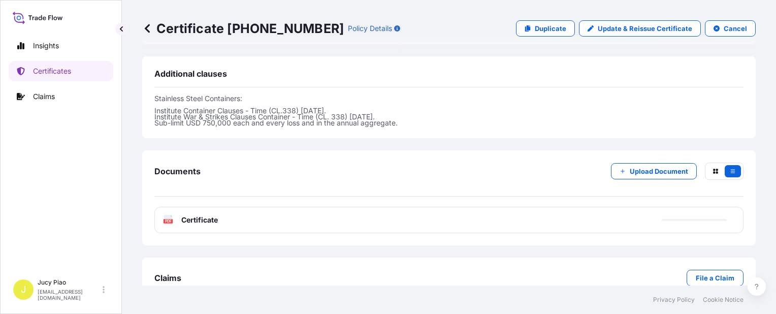
scroll to position [466, 0]
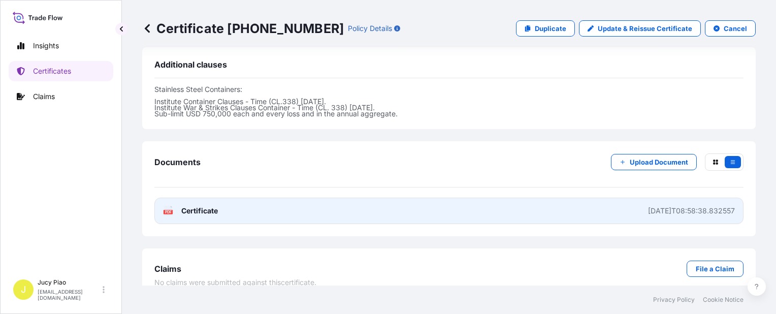
click at [543, 198] on link "PDF Certificate [DATE]T08:58:38.832557" at bounding box center [448, 211] width 589 height 26
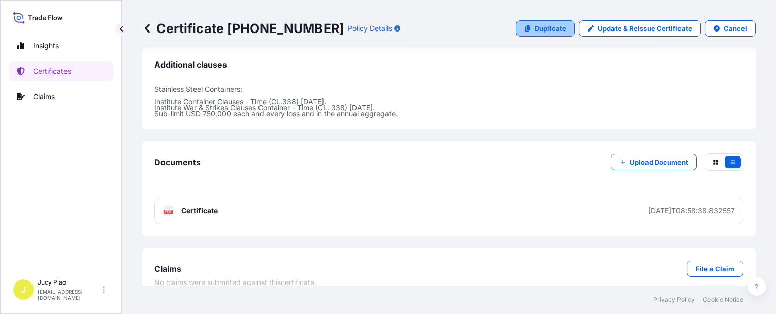
click at [542, 27] on p "Duplicate" at bounding box center [550, 28] width 31 height 10
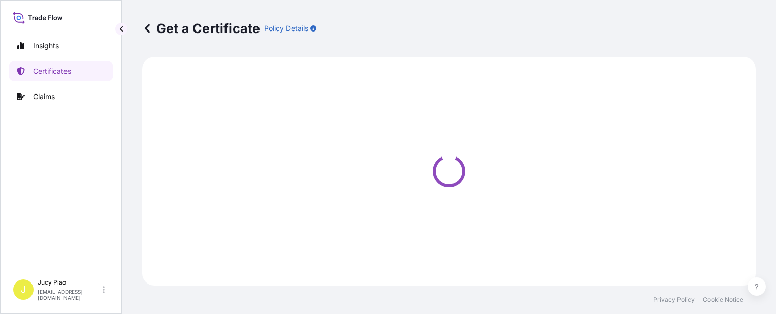
select select "Ocean Vessel"
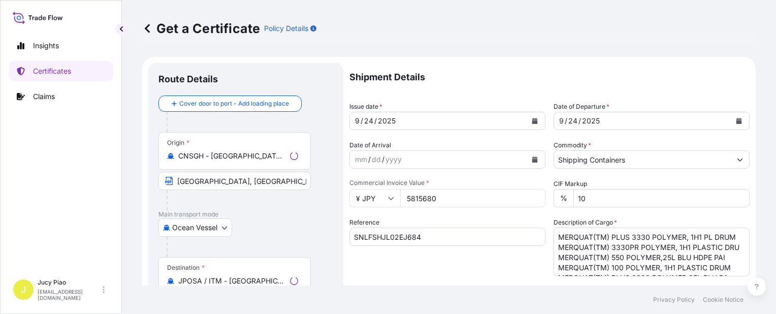
select select "31566"
click at [419, 242] on input "SNLFSHJL02EJ684" at bounding box center [447, 237] width 196 height 18
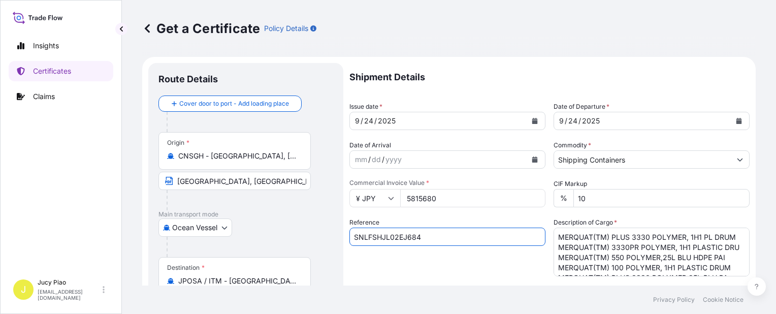
drag, startPoint x: 434, startPoint y: 241, endPoint x: 293, endPoint y: 235, distance: 141.3
click at [291, 236] on form "Route Details Cover door to port - Add loading place Place of loading Road / [G…" at bounding box center [448, 319] width 613 height 525
paste input "6"
type input "SNLFSHJL02EJ686"
click at [433, 259] on div "Reference SNLFSHJL02EJ686" at bounding box center [447, 246] width 196 height 59
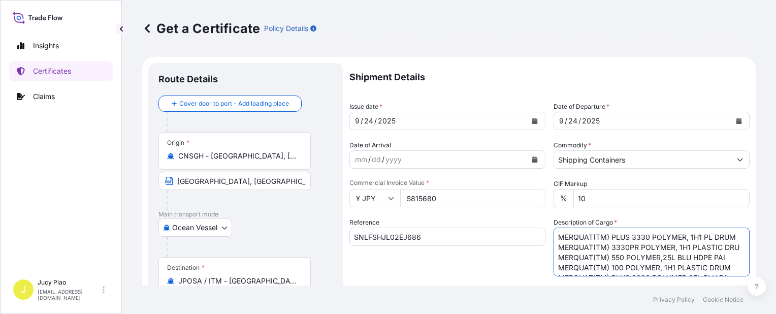
click at [569, 242] on textarea "MERQUAT(TM) PLUS 3330 POLYMER, 1H1 PL DRUM MERQUAT(TM) 3330PR POLYMER, 1H1 PLAS…" at bounding box center [652, 252] width 196 height 49
drag, startPoint x: 555, startPoint y: 238, endPoint x: 600, endPoint y: 267, distance: 53.9
click at [600, 267] on textarea "MERQUAT(TM) PLUS 3330 POLYMER, 1H1 PL DRUM MERQUAT(TM) 3330PR POLYMER, 1H1 PLAS…" at bounding box center [652, 252] width 196 height 49
drag, startPoint x: 561, startPoint y: 237, endPoint x: 623, endPoint y: 266, distance: 68.4
click at [623, 266] on textarea "MERQUAT(TM) PLUS 3330 POLYMER, 1H1 PL DRUM MERQUAT(TM) 3330PR POLYMER, 1H1 PLAS…" at bounding box center [652, 252] width 196 height 49
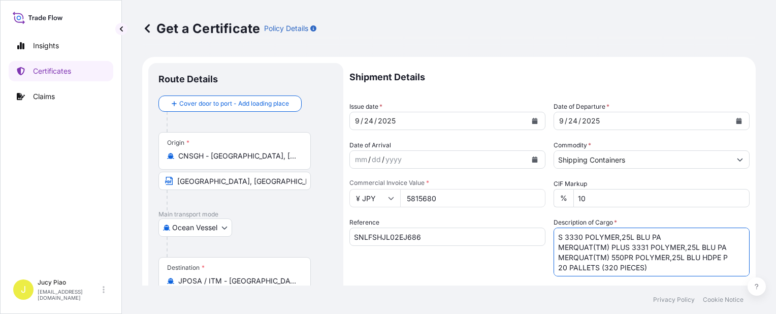
drag, startPoint x: 650, startPoint y: 269, endPoint x: 534, endPoint y: 213, distance: 128.6
click at [534, 214] on div "Shipment Details Issue date * [DATE] Date of Departure * [DATE] Date of Arrival…" at bounding box center [549, 305] width 400 height 484
paste textarea "MERQUAT(TM) 2001 POLYMER, BLK PLSTC PAIL MERQUAT(TM) 550PR POLYMER, 1H1 PLASTIC…"
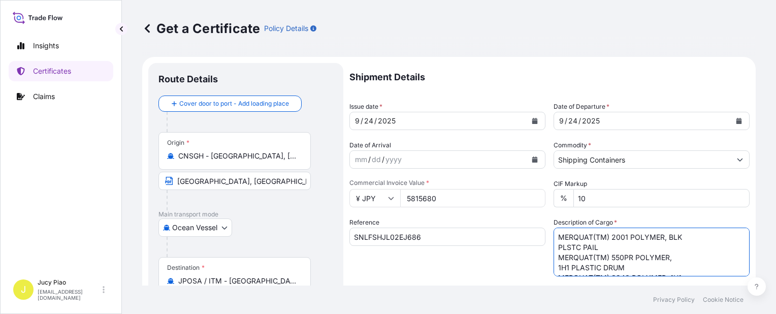
click at [554, 248] on textarea "MERQUAT(TM) PLUS 3330 POLYMER, 1H1 PL DRUM MERQUAT(TM) 3330PR POLYMER, 1H1 PLAS…" at bounding box center [652, 252] width 196 height 49
click at [554, 258] on textarea "MERQUAT(TM) PLUS 3330 POLYMER, 1H1 PL DRUM MERQUAT(TM) 3330PR POLYMER, 1H1 PLAS…" at bounding box center [652, 252] width 196 height 49
click at [554, 257] on textarea "MERQUAT(TM) PLUS 3330 POLYMER, 1H1 PL DRUM MERQUAT(TM) 3330PR POLYMER, 1H1 PLAS…" at bounding box center [652, 252] width 196 height 49
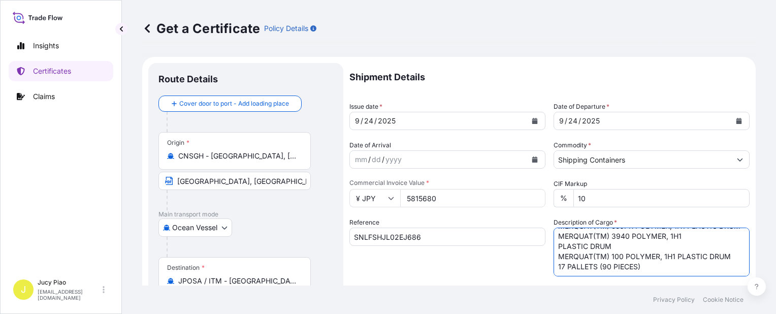
click at [557, 249] on textarea "MERQUAT(TM) PLUS 3330 POLYMER, 1H1 PL DRUM MERQUAT(TM) 3330PR POLYMER, 1H1 PLAS…" at bounding box center [652, 252] width 196 height 49
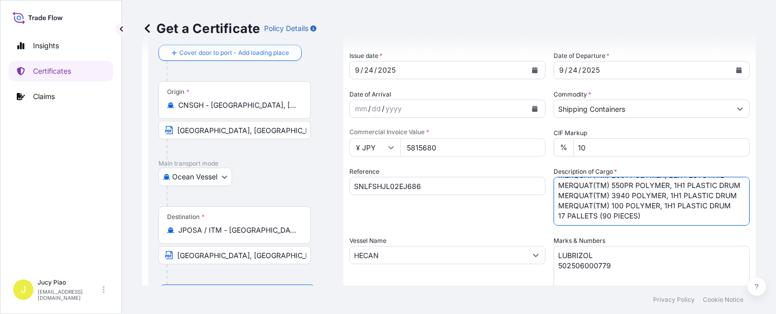
type textarea "MERQUAT(TM) 2001 POLYMER, BLK PLSTC PAIL MERQUAT(TM) 550PR POLYMER, 1H1 PLASTIC…"
drag, startPoint x: 612, startPoint y: 263, endPoint x: 495, endPoint y: 231, distance: 121.6
click at [492, 233] on div "Shipment Details Issue date * [DATE] Date of Departure * [DATE] Date of Arrival…" at bounding box center [549, 254] width 400 height 484
paste textarea "82"
type textarea "LUBRIZOL 502506000782"
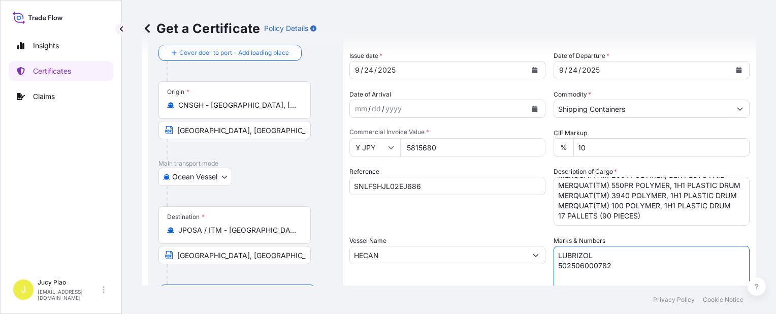
click at [416, 229] on div "Shipment Details Issue date * [DATE] Date of Departure * [DATE] Date of Arrival…" at bounding box center [549, 254] width 400 height 484
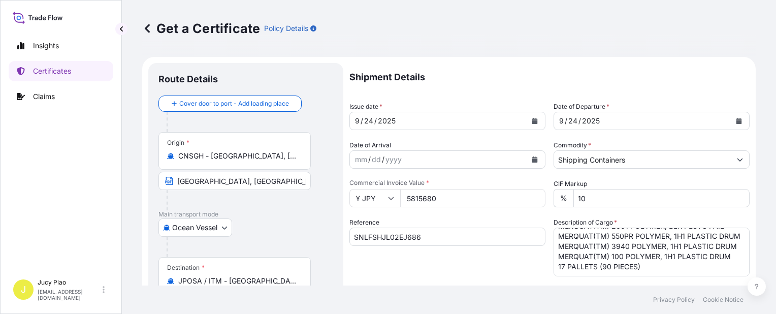
click at [443, 192] on input "5815680" at bounding box center [472, 198] width 145 height 18
drag, startPoint x: 445, startPoint y: 199, endPoint x: 351, endPoint y: 190, distance: 94.4
click at [351, 190] on div "¥ JPY 5815680" at bounding box center [447, 198] width 196 height 18
paste input "673840"
type input "6738400"
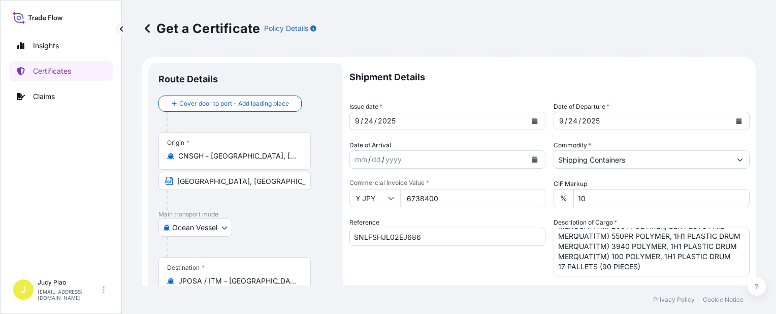
click at [412, 217] on div "Reference SNLFSHJL02EJ686" at bounding box center [447, 246] width 196 height 59
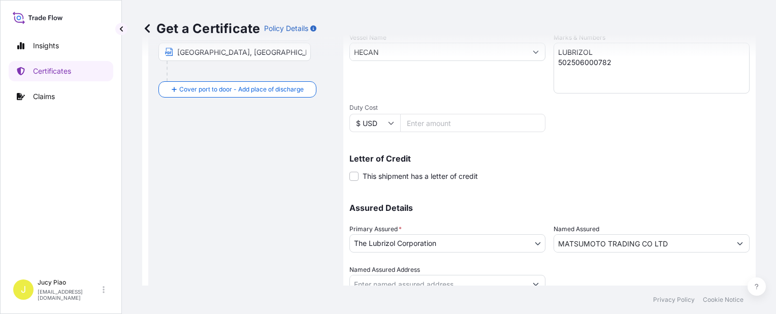
scroll to position [295, 0]
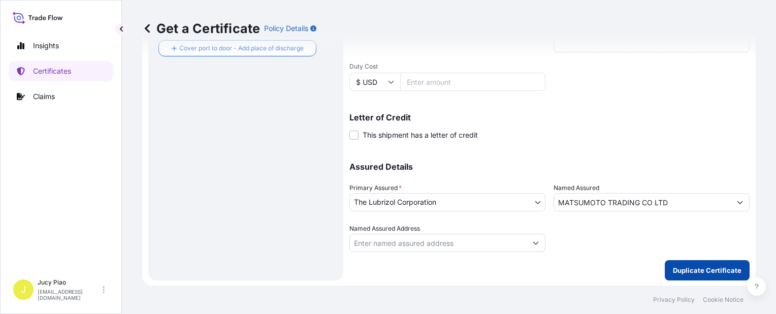
click at [688, 263] on button "Duplicate Certificate" at bounding box center [707, 270] width 85 height 20
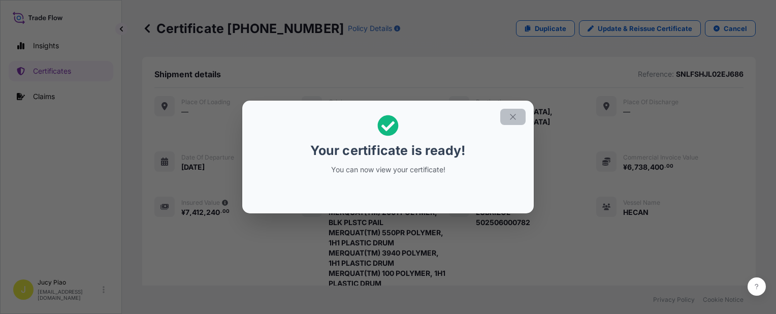
click at [516, 113] on icon "button" at bounding box center [512, 116] width 9 height 9
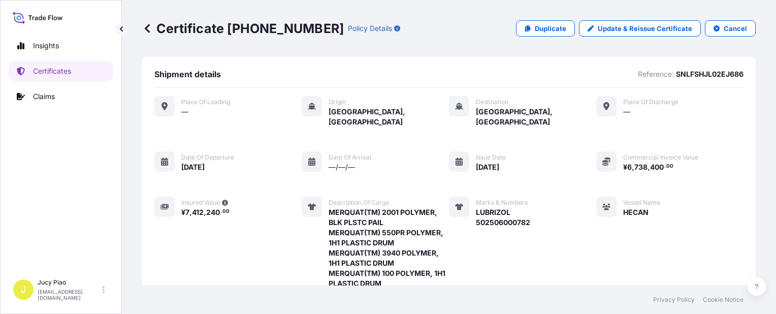
click at [575, 135] on div "Place of Loading — Origin [GEOGRAPHIC_DATA], [GEOGRAPHIC_DATA] Destination [GEO…" at bounding box center [448, 220] width 589 height 248
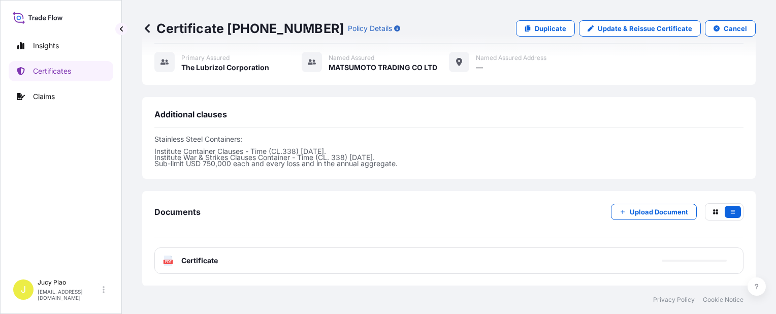
scroll to position [405, 0]
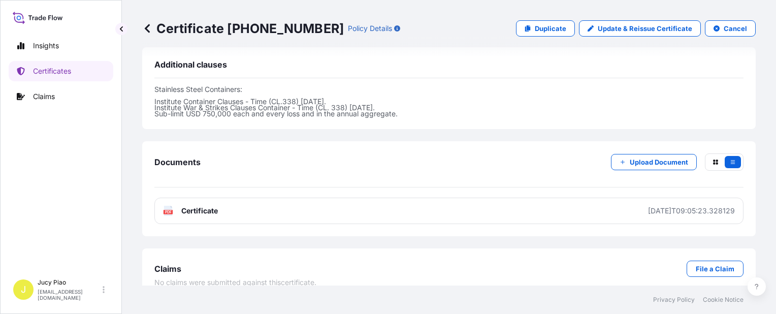
click at [595, 198] on link "PDF Certificate [DATE]T09:05:23.328129" at bounding box center [448, 211] width 589 height 26
